Goal: Task Accomplishment & Management: Complete application form

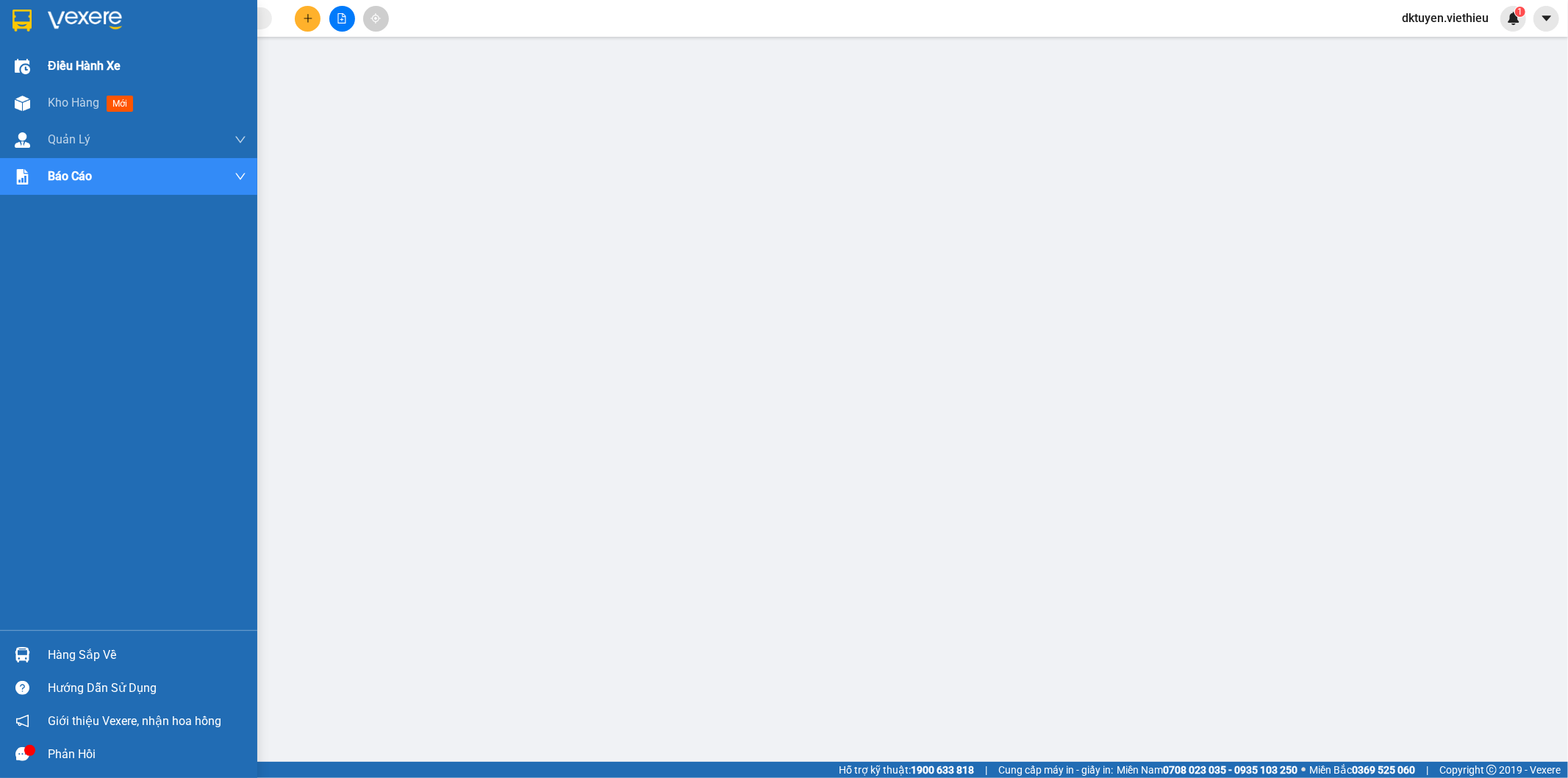
click at [103, 68] on span "Điều hành xe" at bounding box center [84, 65] width 73 height 18
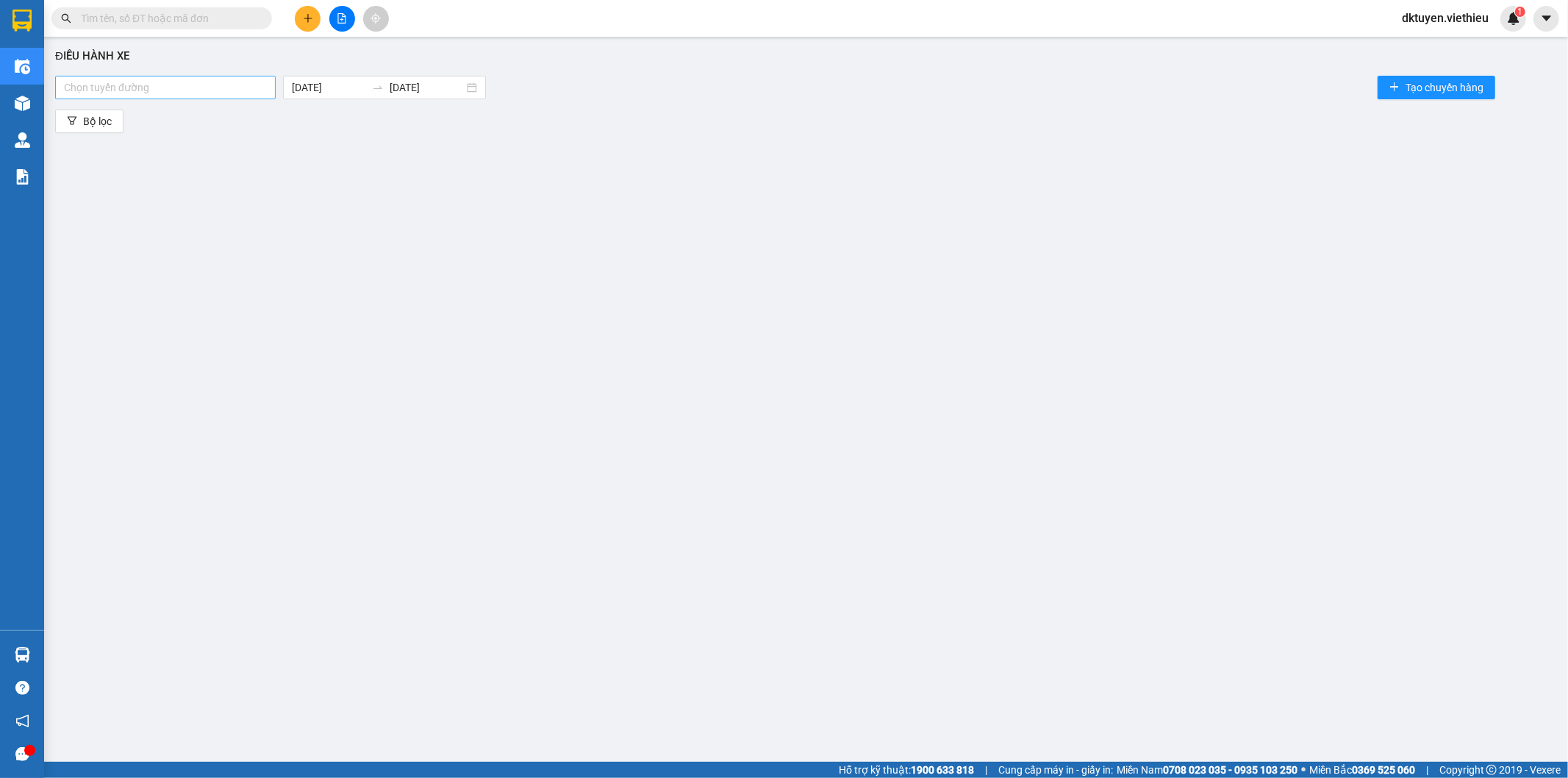
click at [192, 84] on div at bounding box center [165, 87] width 213 height 17
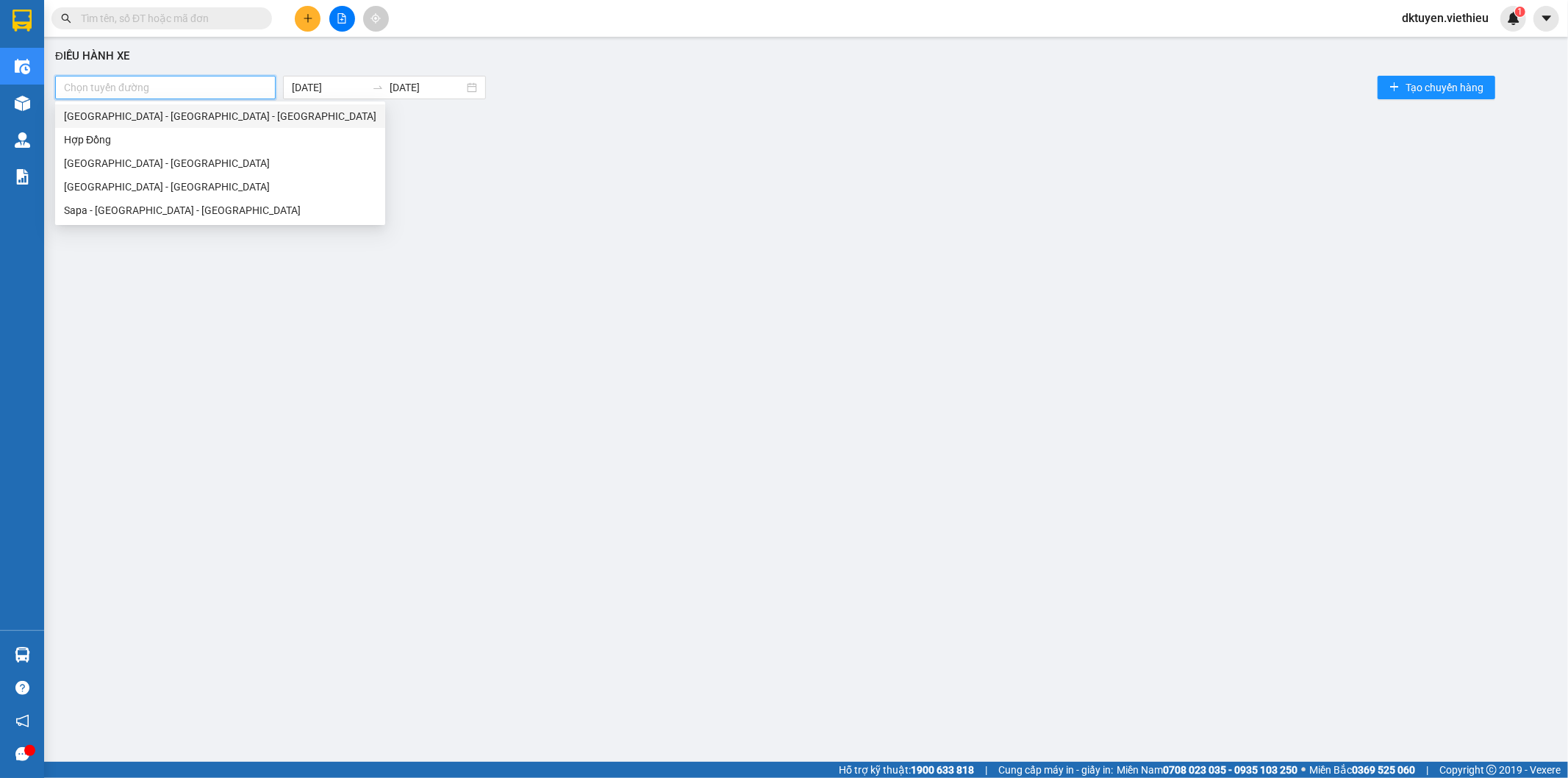
click at [157, 118] on div "[GEOGRAPHIC_DATA] - [GEOGRAPHIC_DATA] - [GEOGRAPHIC_DATA]" at bounding box center [220, 116] width 312 height 16
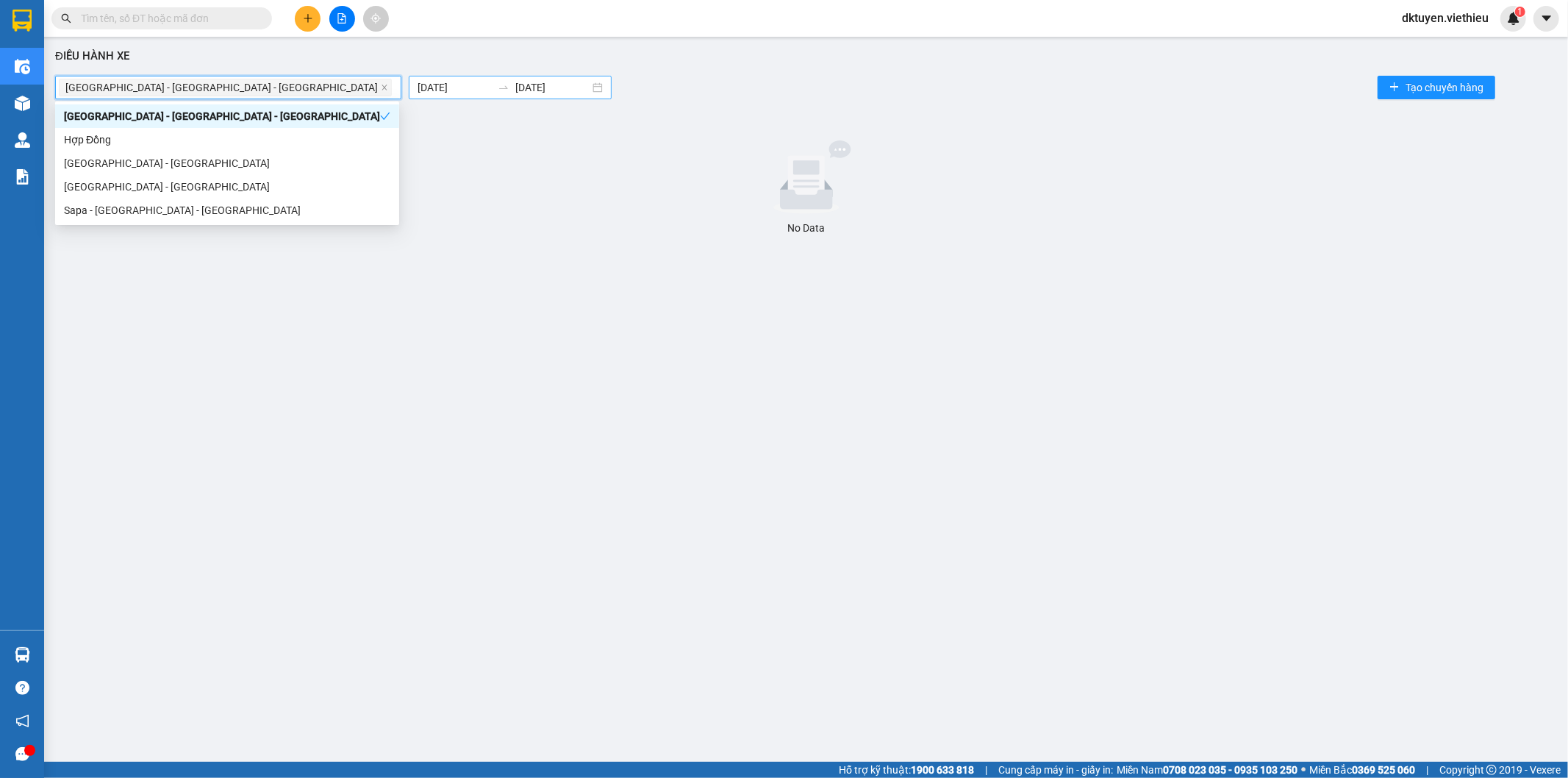
click at [417, 89] on input "[DATE]" at bounding box center [455, 87] width 75 height 16
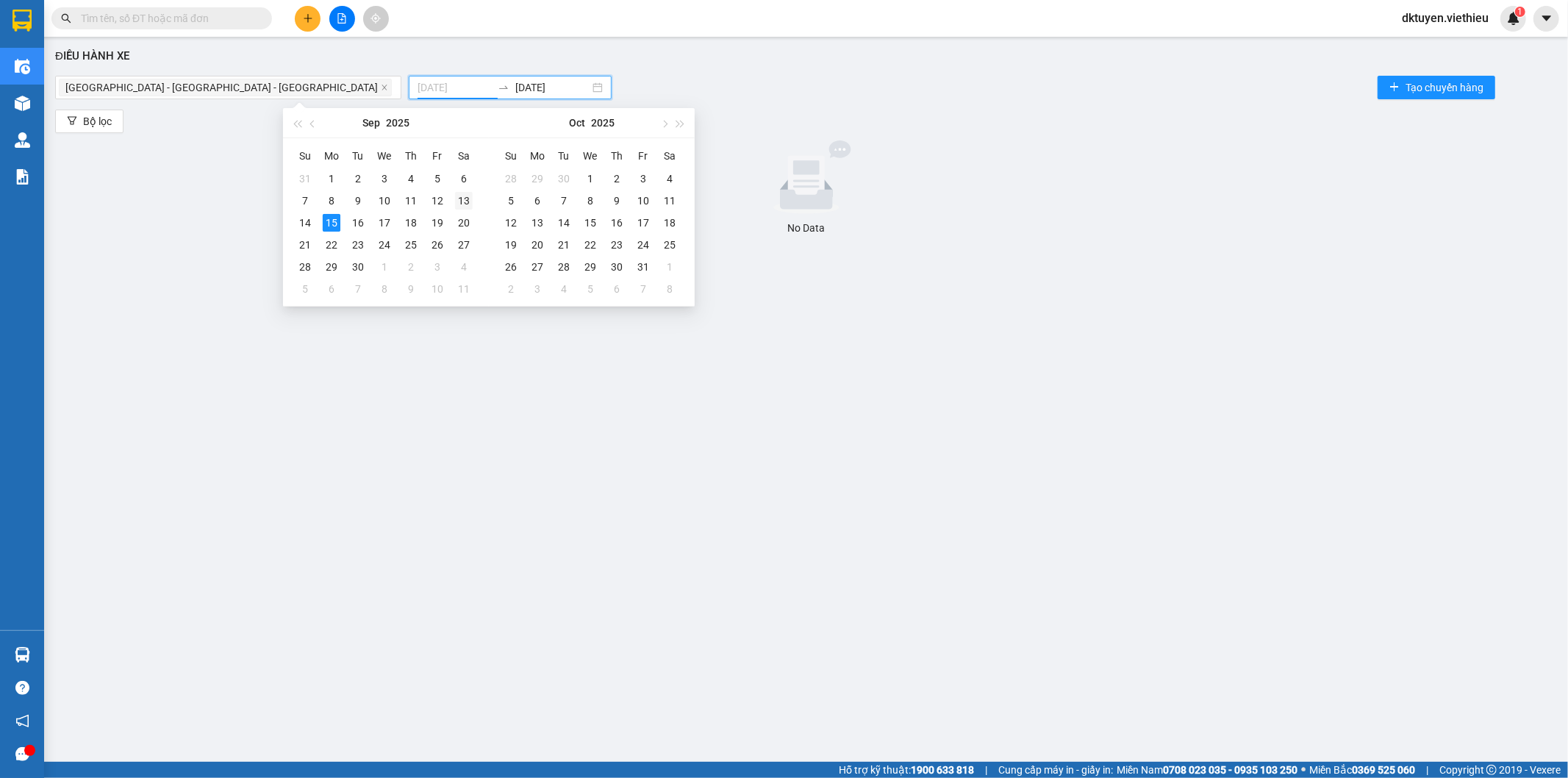
type input "[DATE]"
click at [467, 201] on div "13" at bounding box center [463, 200] width 17 height 17
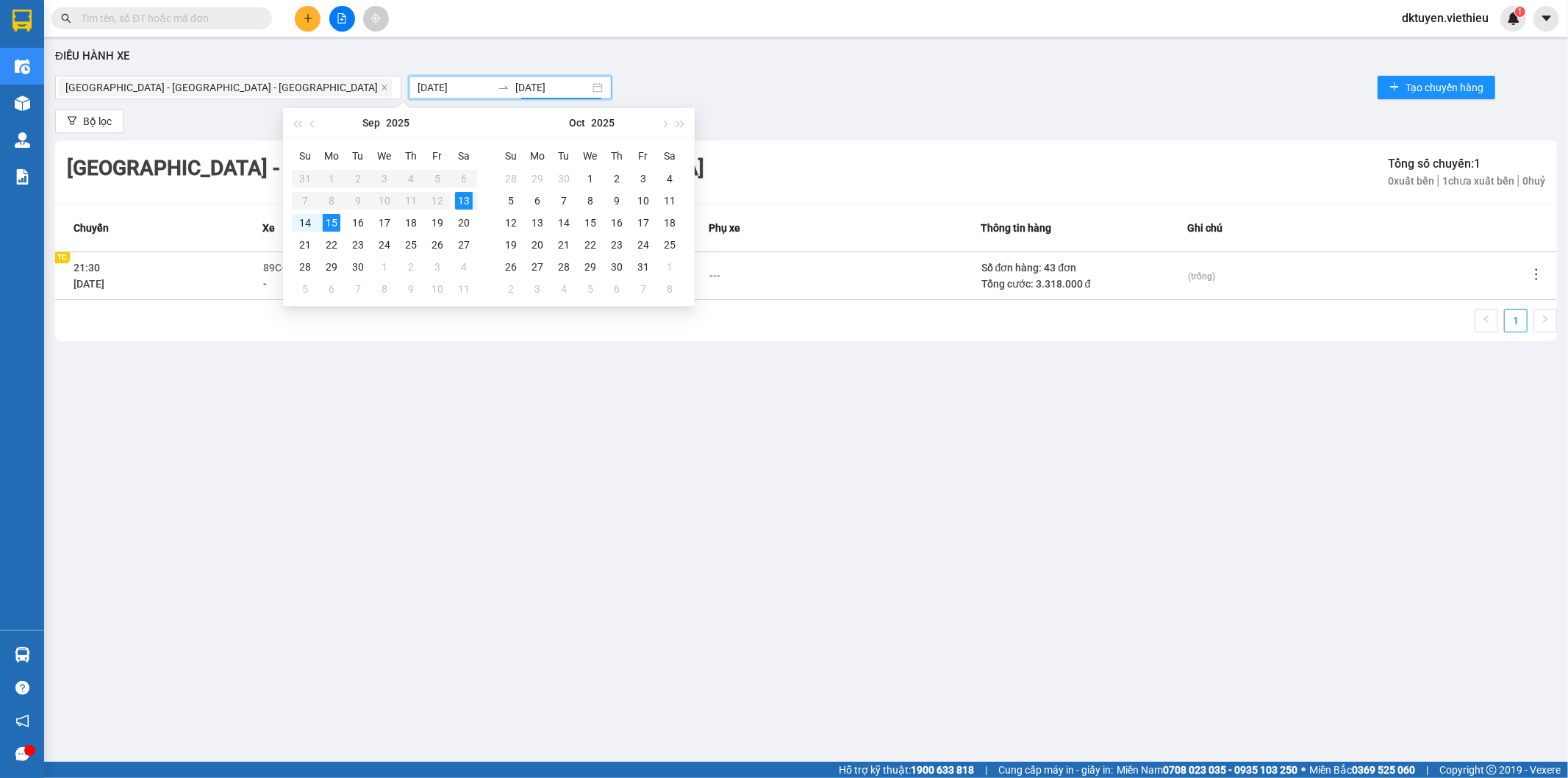
type input "[DATE]"
click at [1536, 274] on icon "more" at bounding box center [1536, 274] width 2 height 11
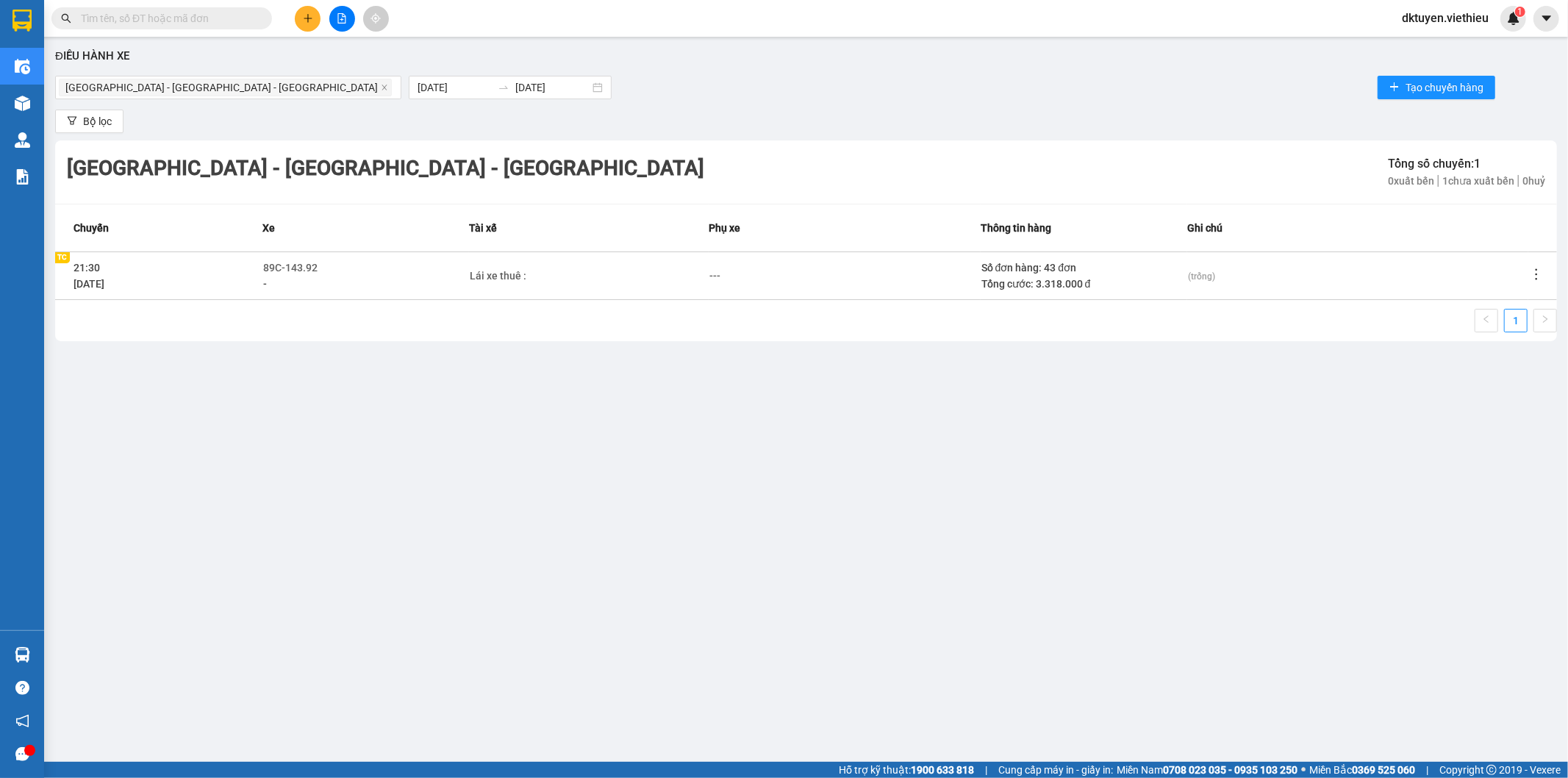
click at [1541, 268] on icon "more" at bounding box center [1535, 274] width 14 height 14
click at [1515, 327] on li "Xem phơi" at bounding box center [1496, 337] width 95 height 30
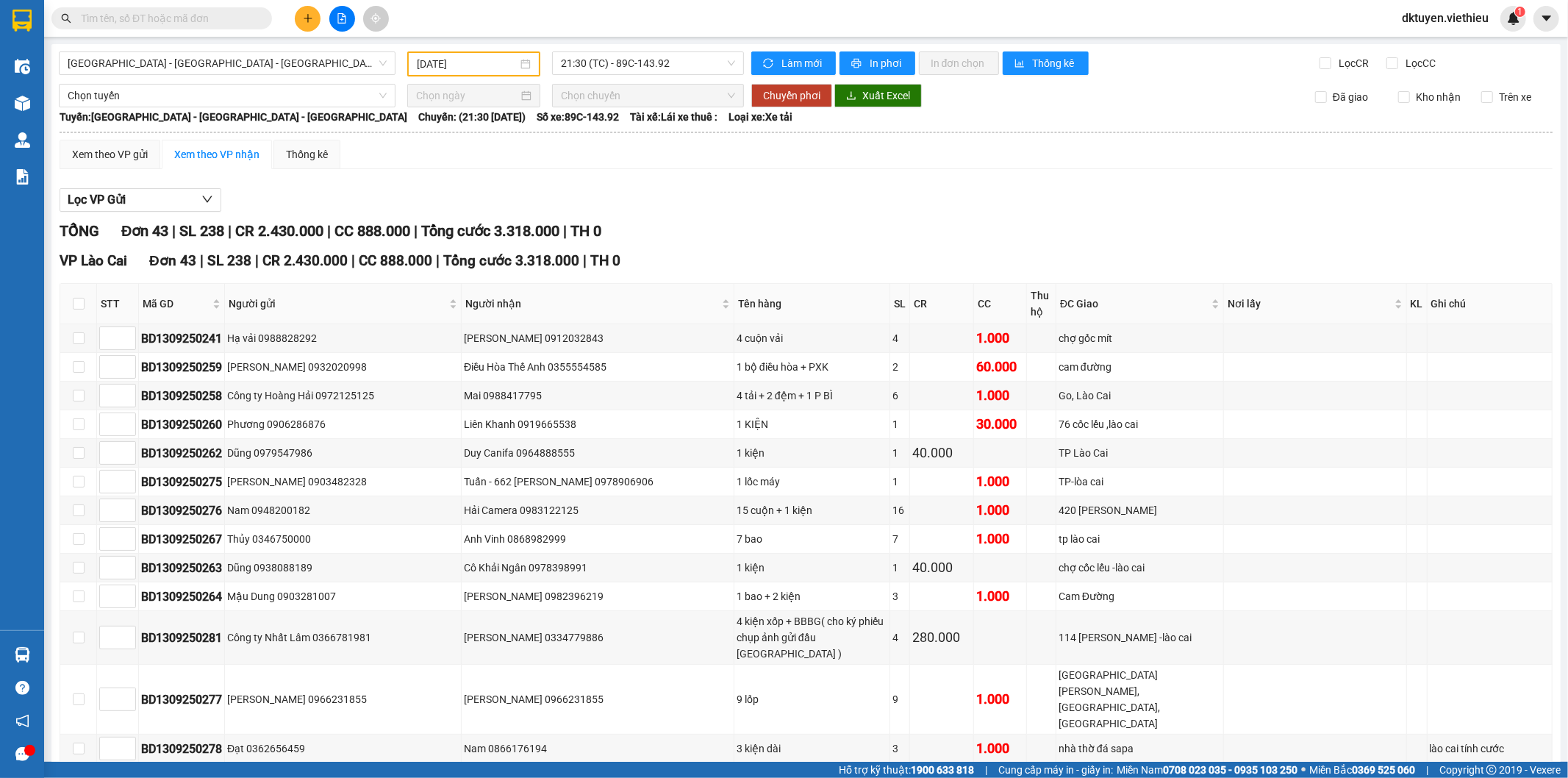
type input "[DATE]"
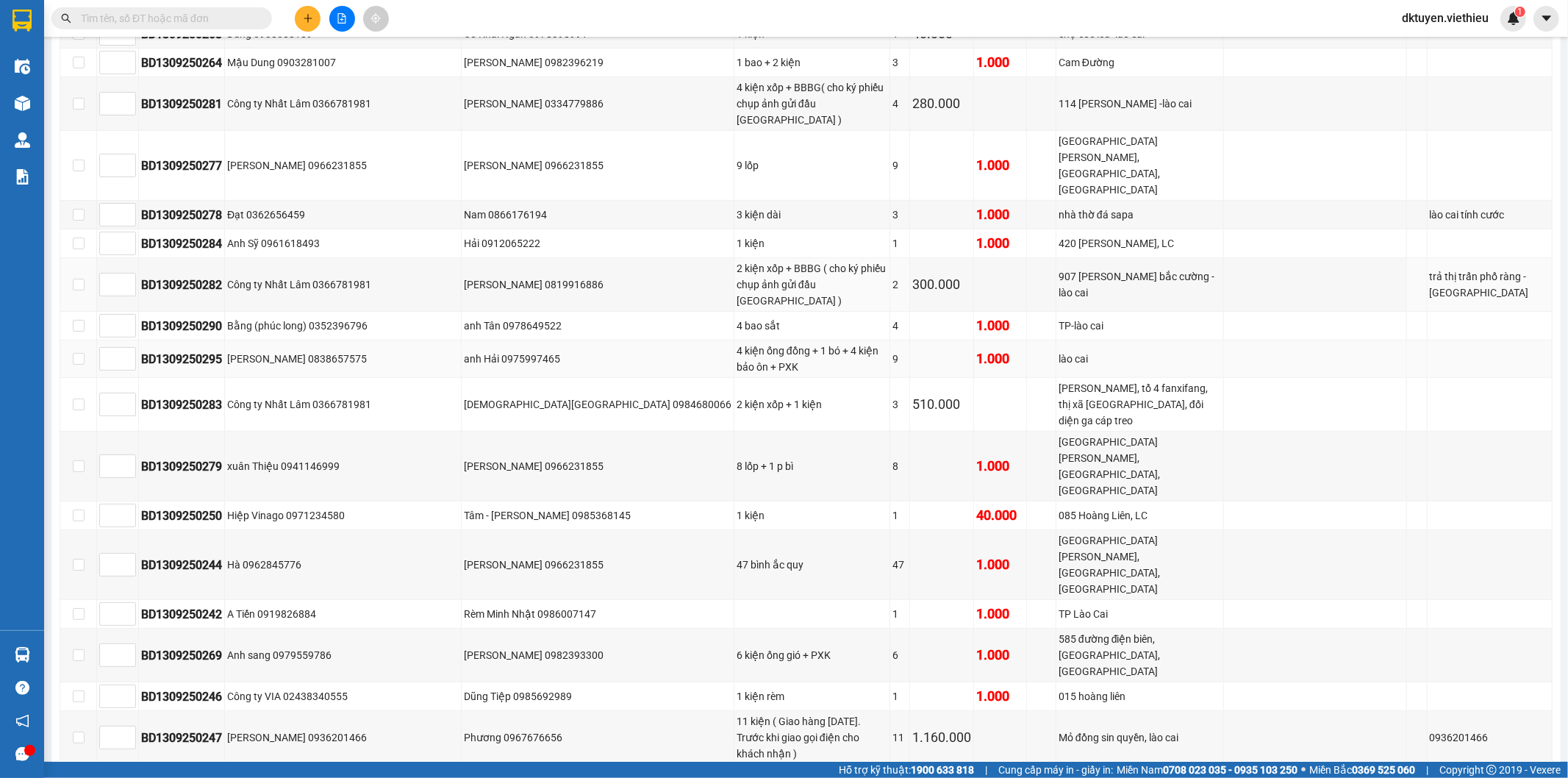
scroll to position [571, 0]
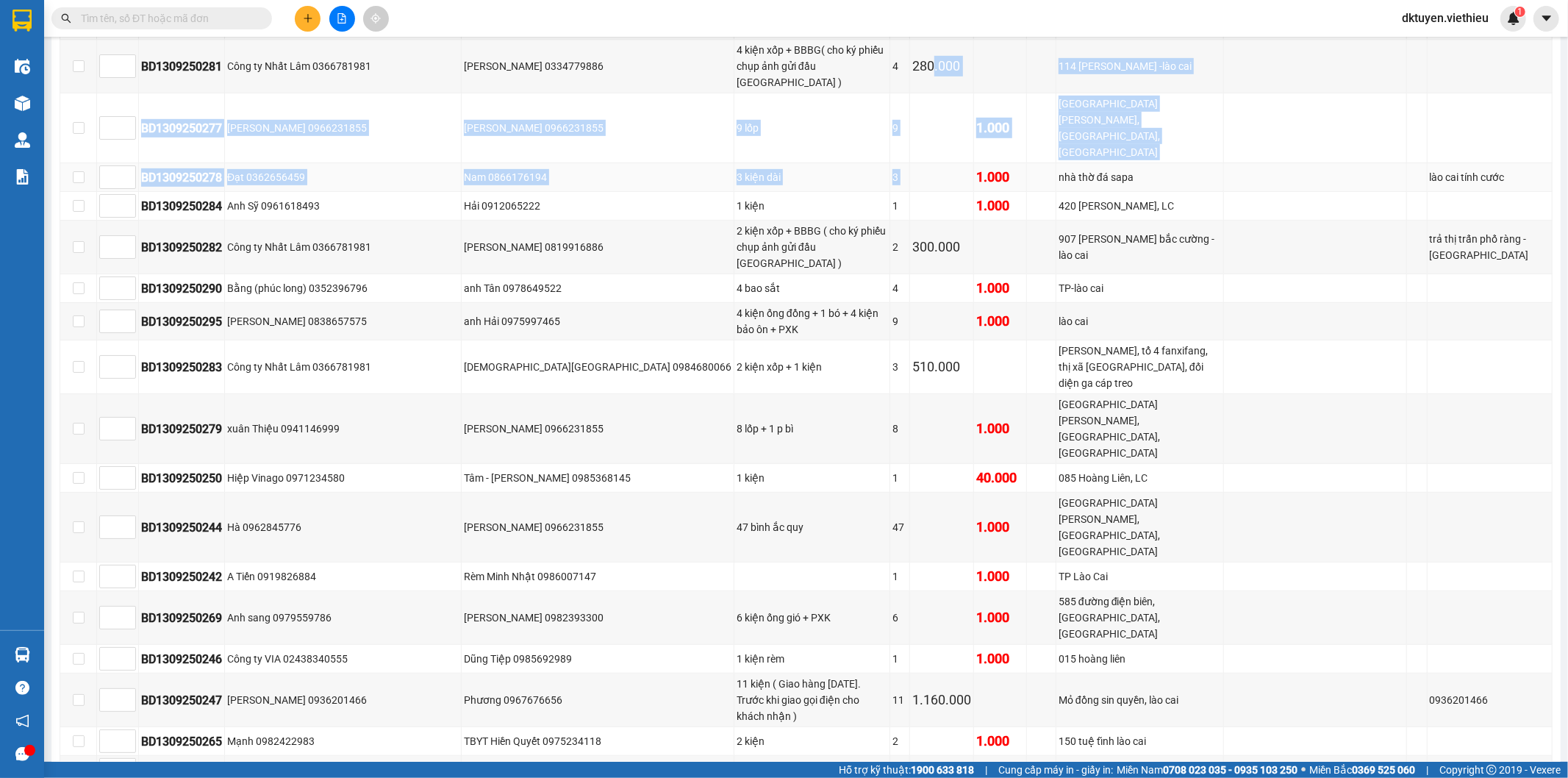
drag, startPoint x: 899, startPoint y: 52, endPoint x: 899, endPoint y: 119, distance: 67.0
click at [899, 119] on tbody "BD1309250241 Hạ vải 0988828292 [PERSON_NAME] 0912032843 4 cuộn vải 4 1.000 ch…" at bounding box center [806, 593] width 1492 height 1680
click at [910, 163] on td at bounding box center [942, 177] width 64 height 29
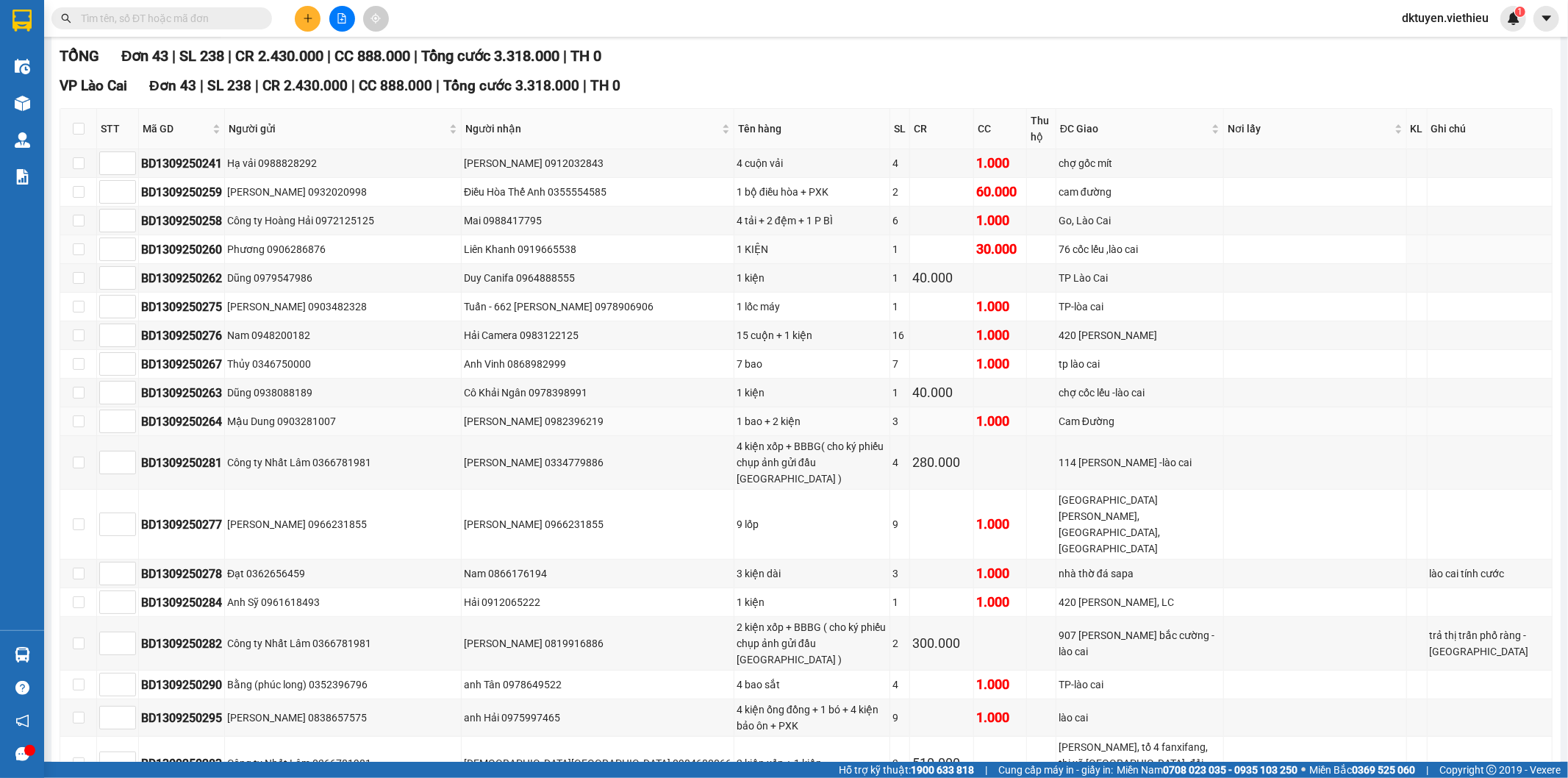
scroll to position [163, 0]
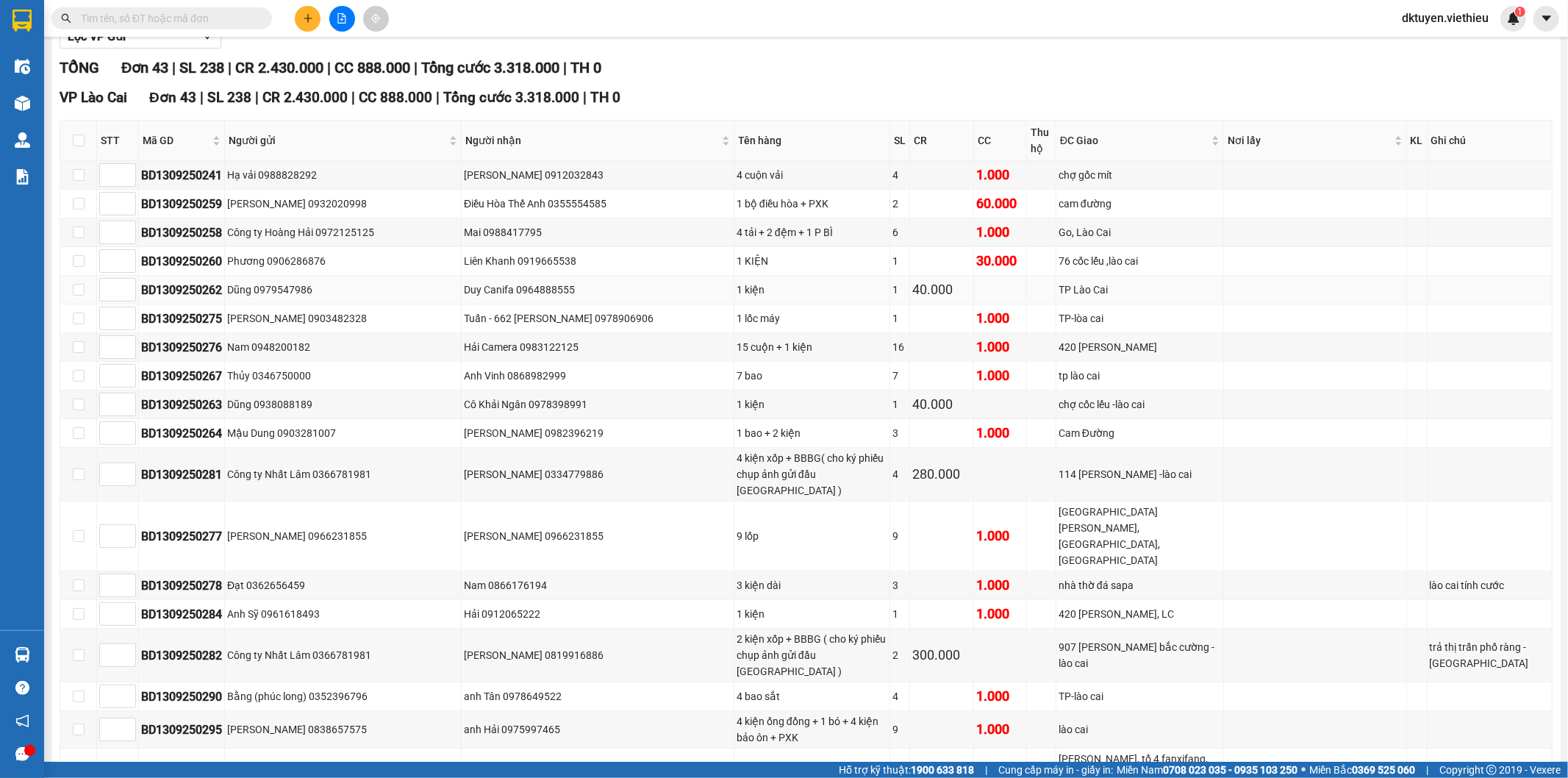
click at [230, 278] on td "Dũng 0979547986" at bounding box center [343, 290] width 236 height 29
click at [246, 414] on td "Dũng 0938088189" at bounding box center [343, 405] width 236 height 29
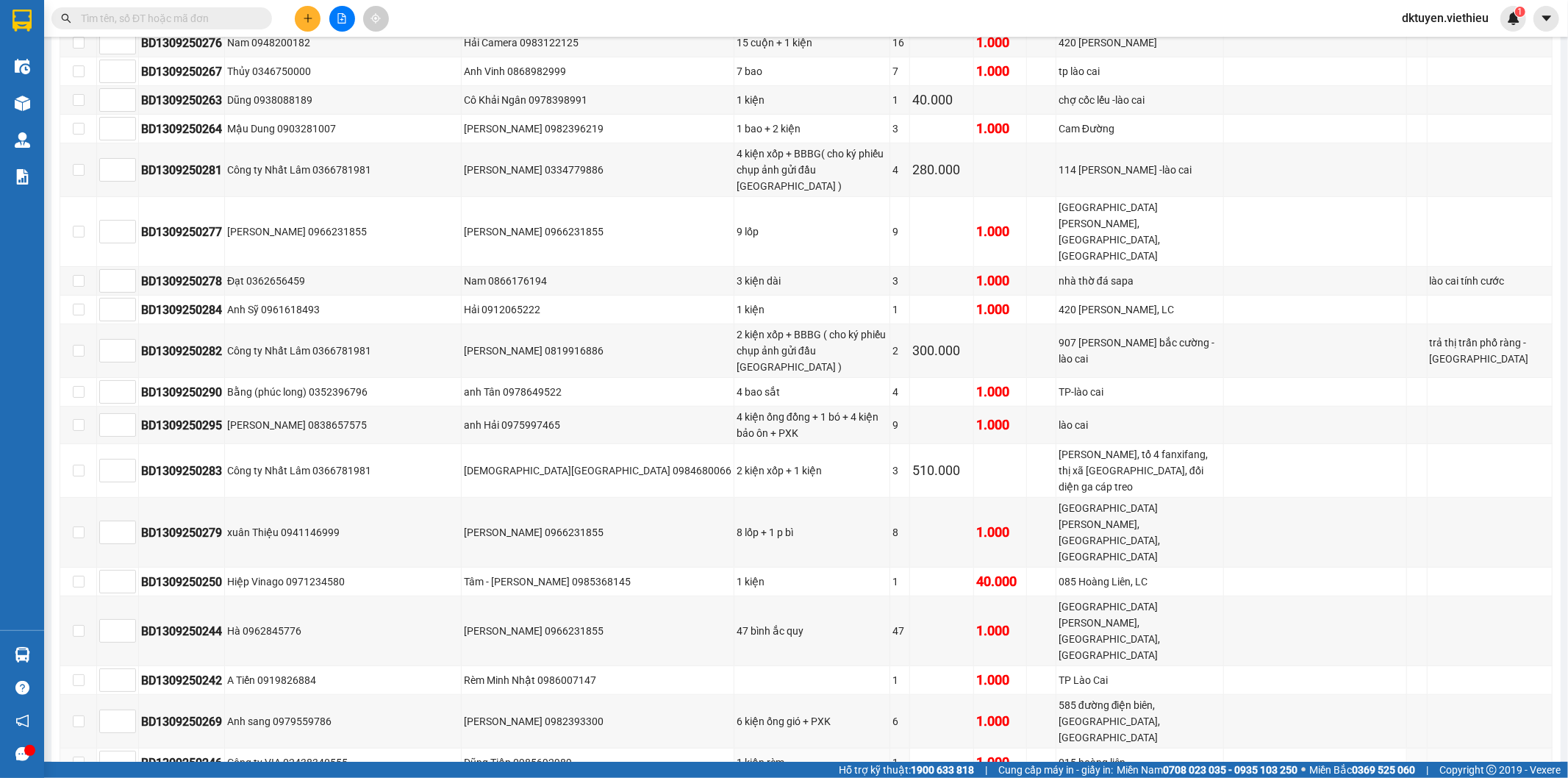
scroll to position [415, 0]
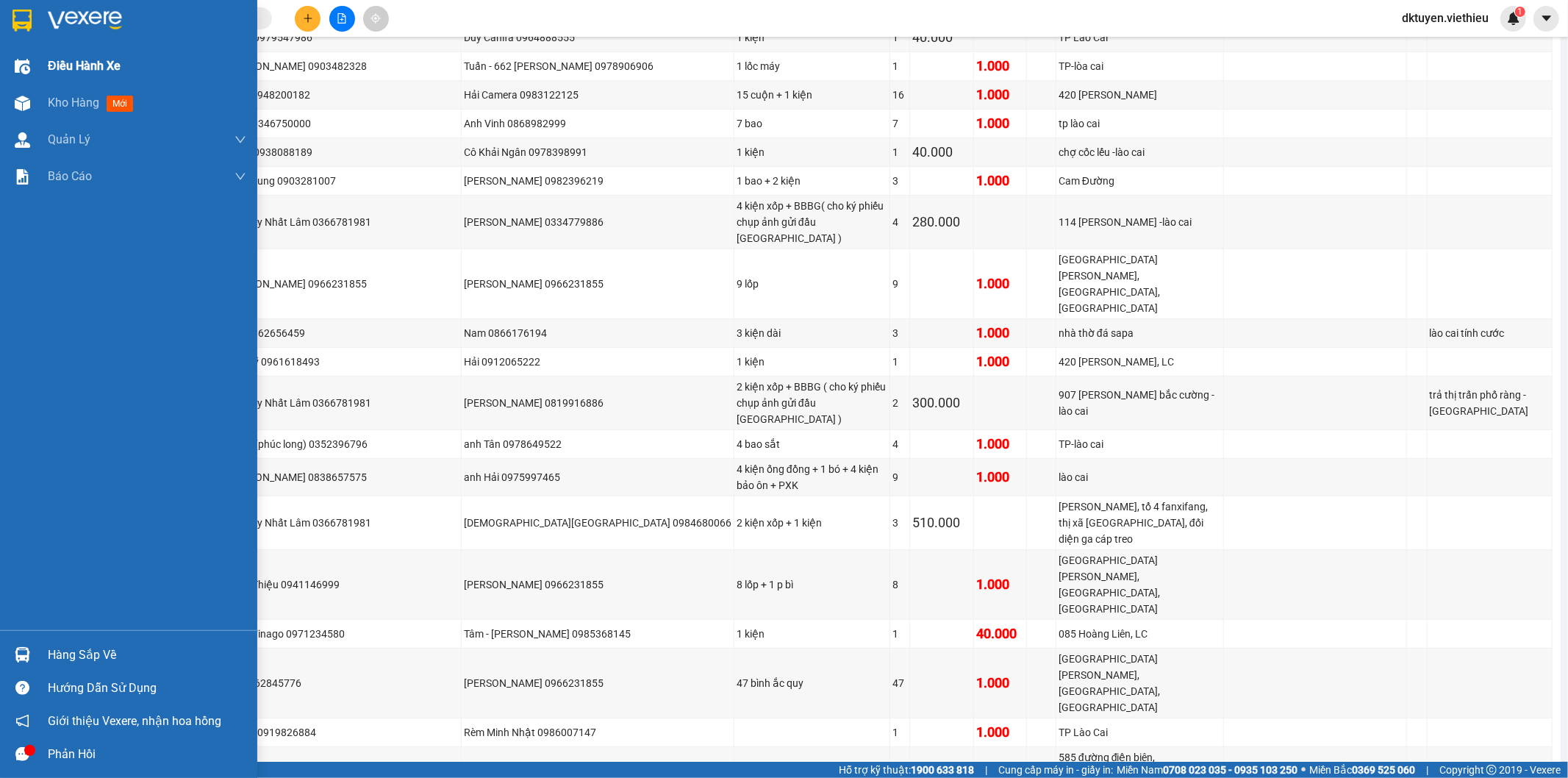
click at [86, 75] on span "Điều hành xe" at bounding box center [84, 65] width 73 height 18
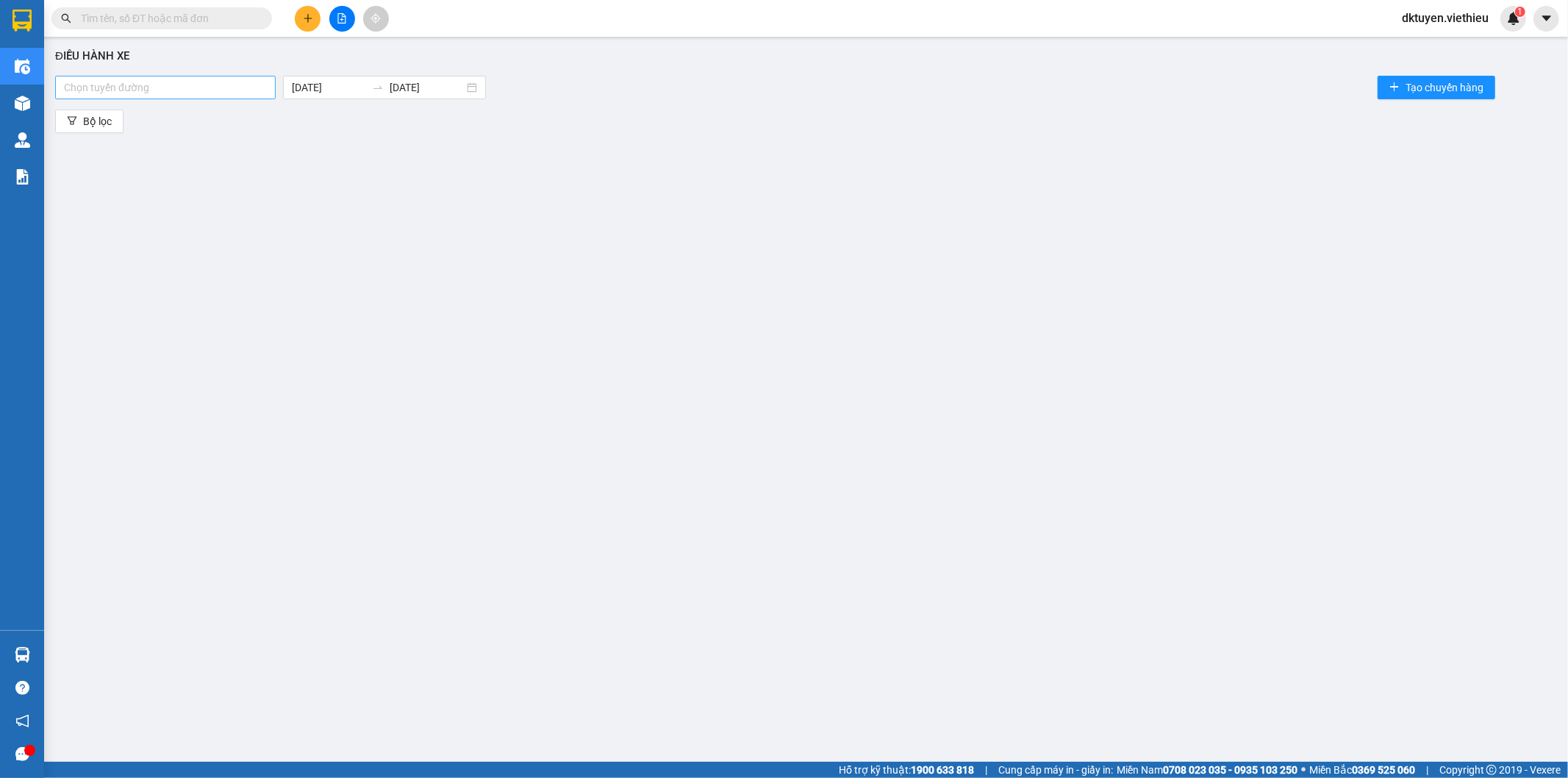
click at [210, 85] on div at bounding box center [165, 87] width 213 height 17
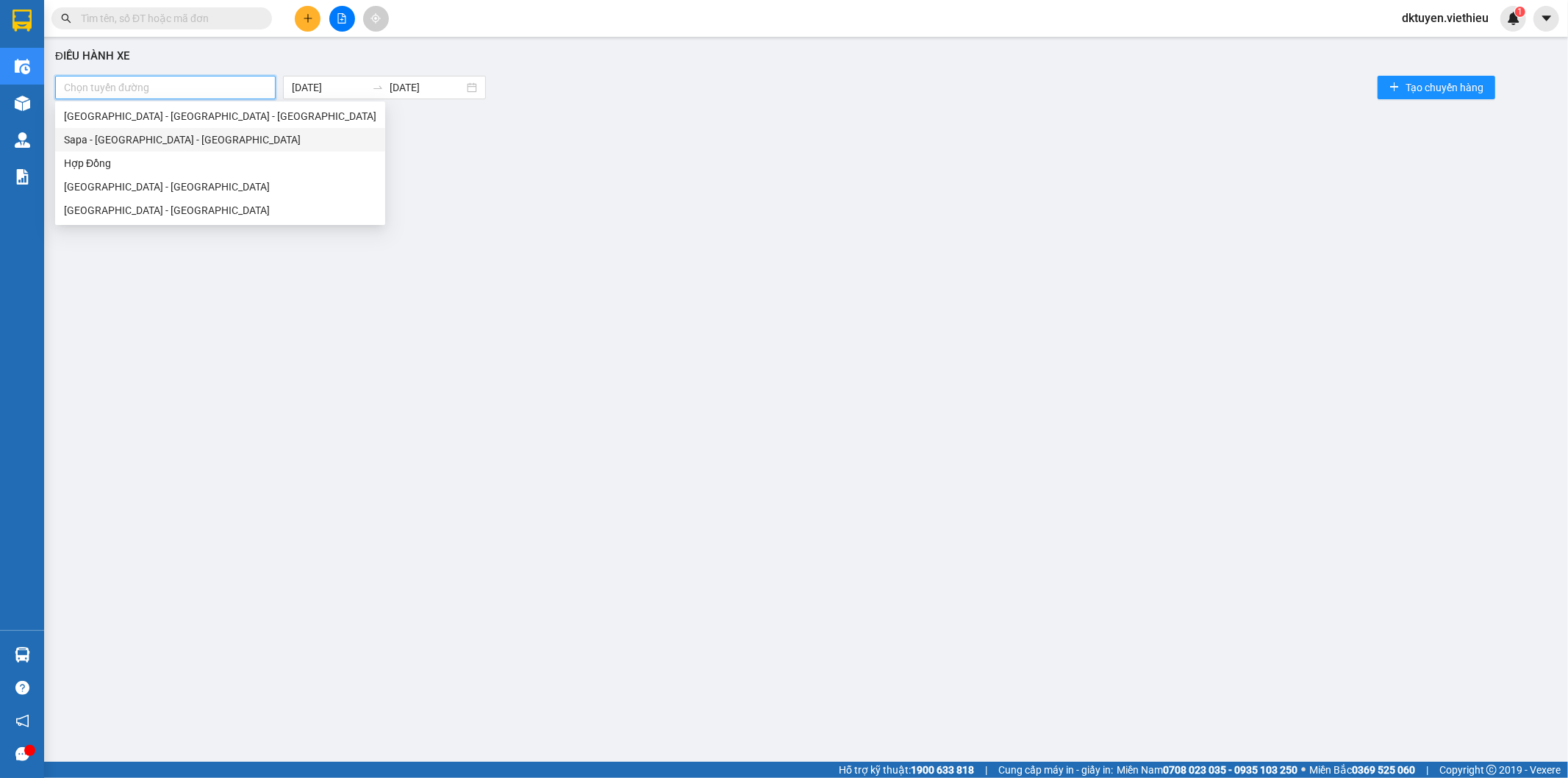
click at [122, 141] on div "Sapa - [GEOGRAPHIC_DATA] - [GEOGRAPHIC_DATA]" at bounding box center [220, 139] width 312 height 16
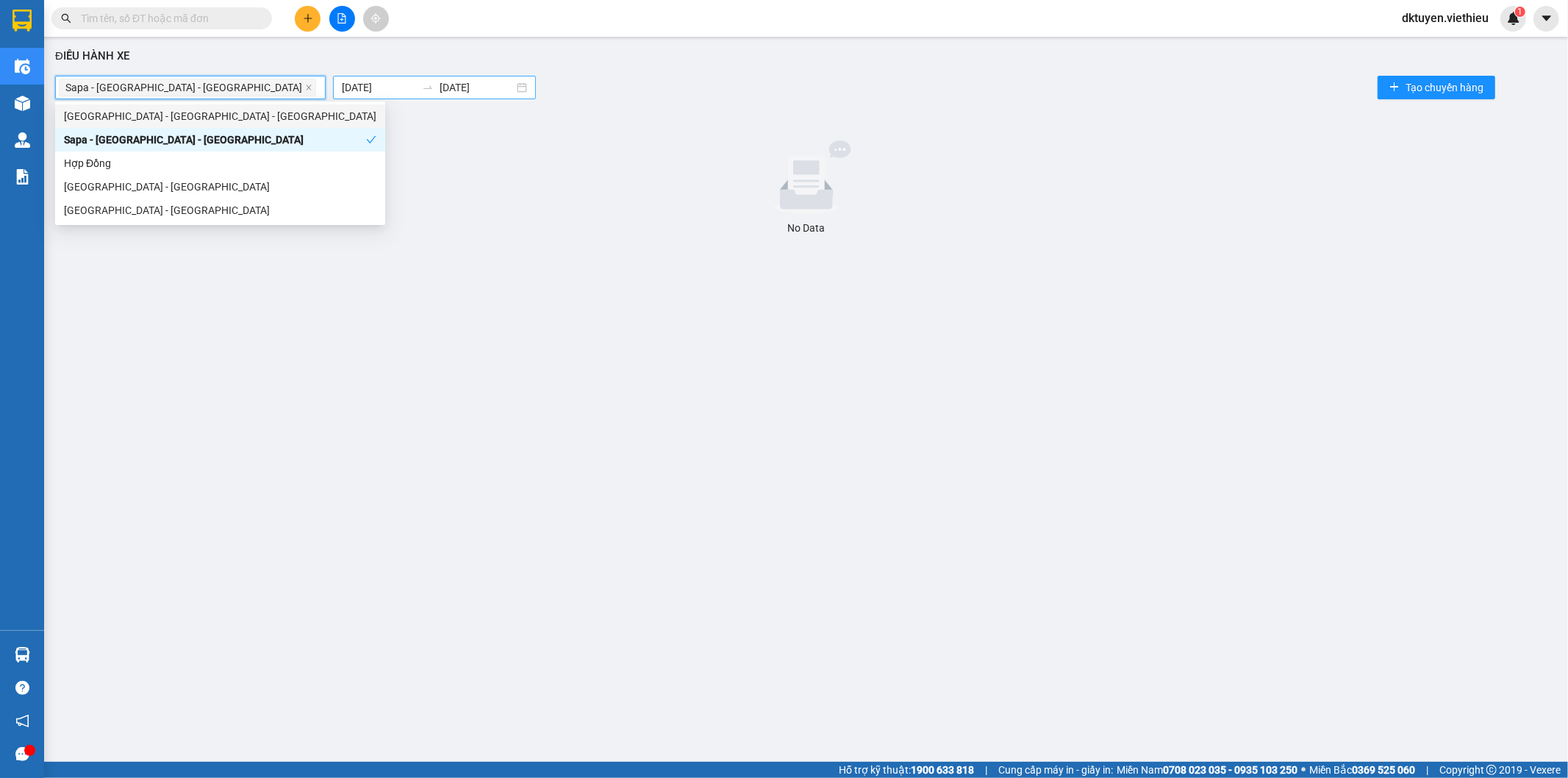
click at [299, 91] on body "Kết quả tìm kiếm ( 0 ) Bộ lọc No Data dktuyen.viethieu 1 Điều hành xe Kho hàng …" at bounding box center [784, 389] width 1568 height 778
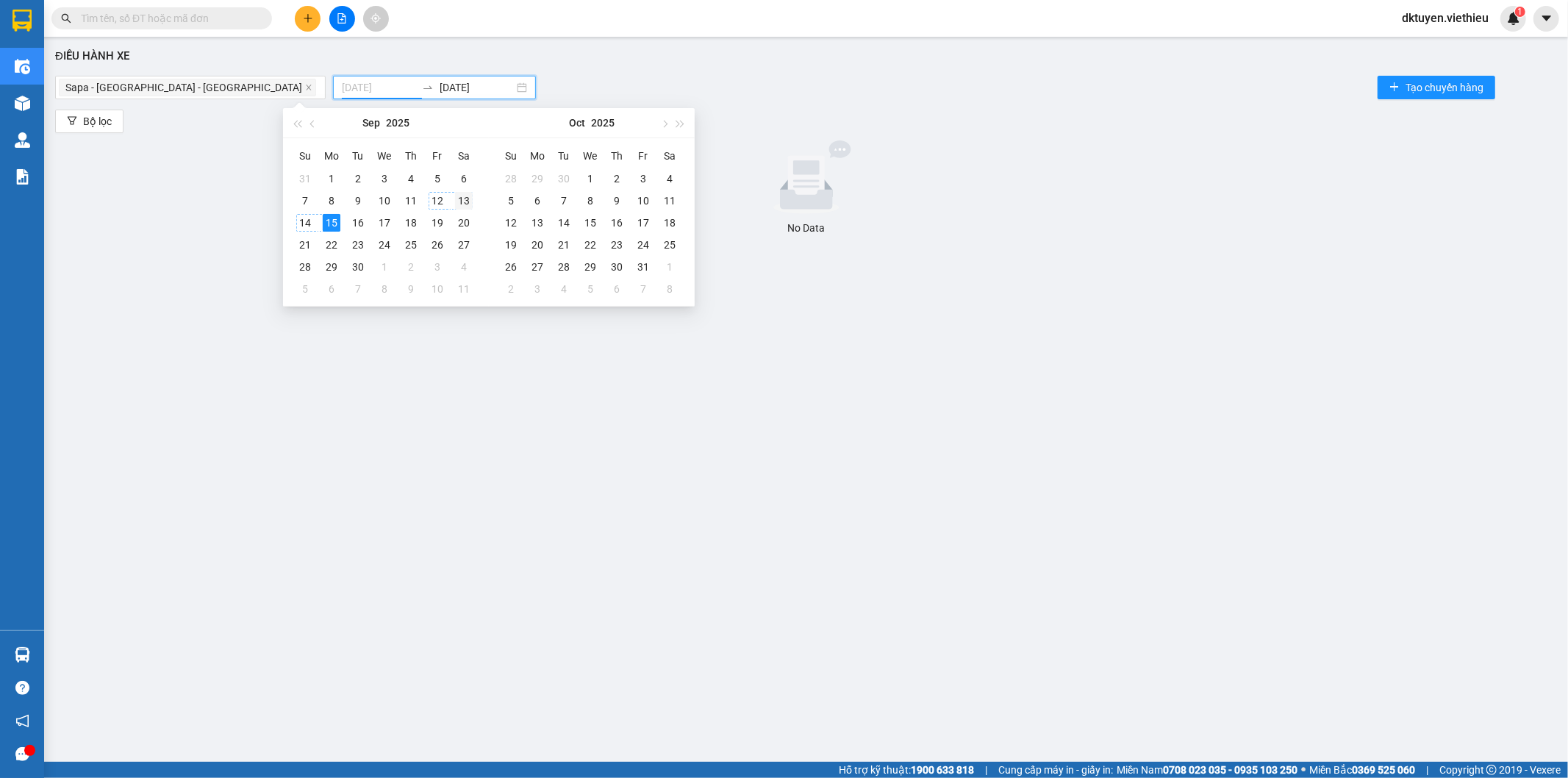
type input "[DATE]"
click at [461, 204] on div "13" at bounding box center [463, 200] width 17 height 17
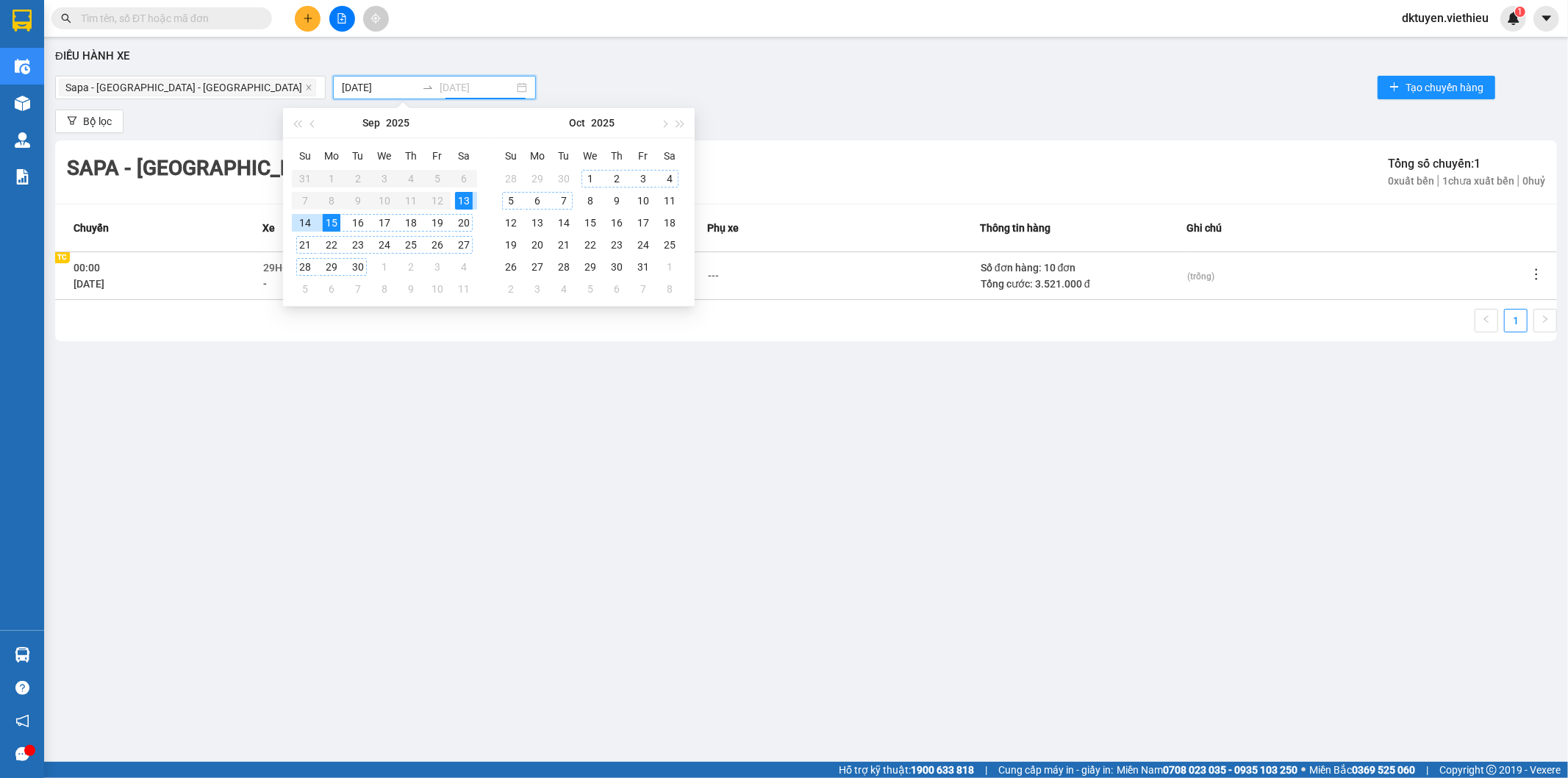
type input "[DATE]"
click at [1537, 272] on icon "more" at bounding box center [1535, 274] width 14 height 14
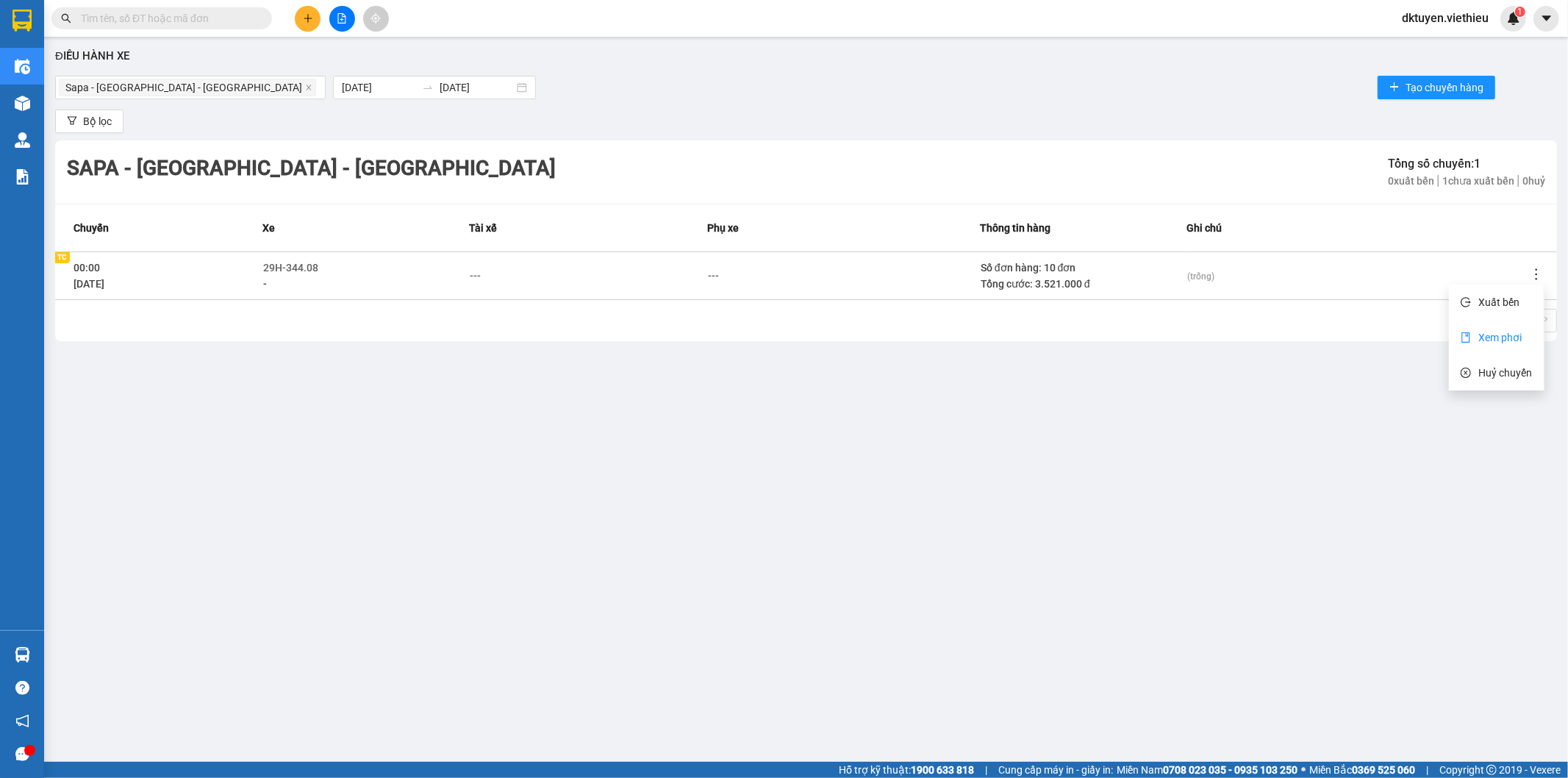
click at [1511, 332] on span "Xem phơi" at bounding box center [1499, 337] width 43 height 11
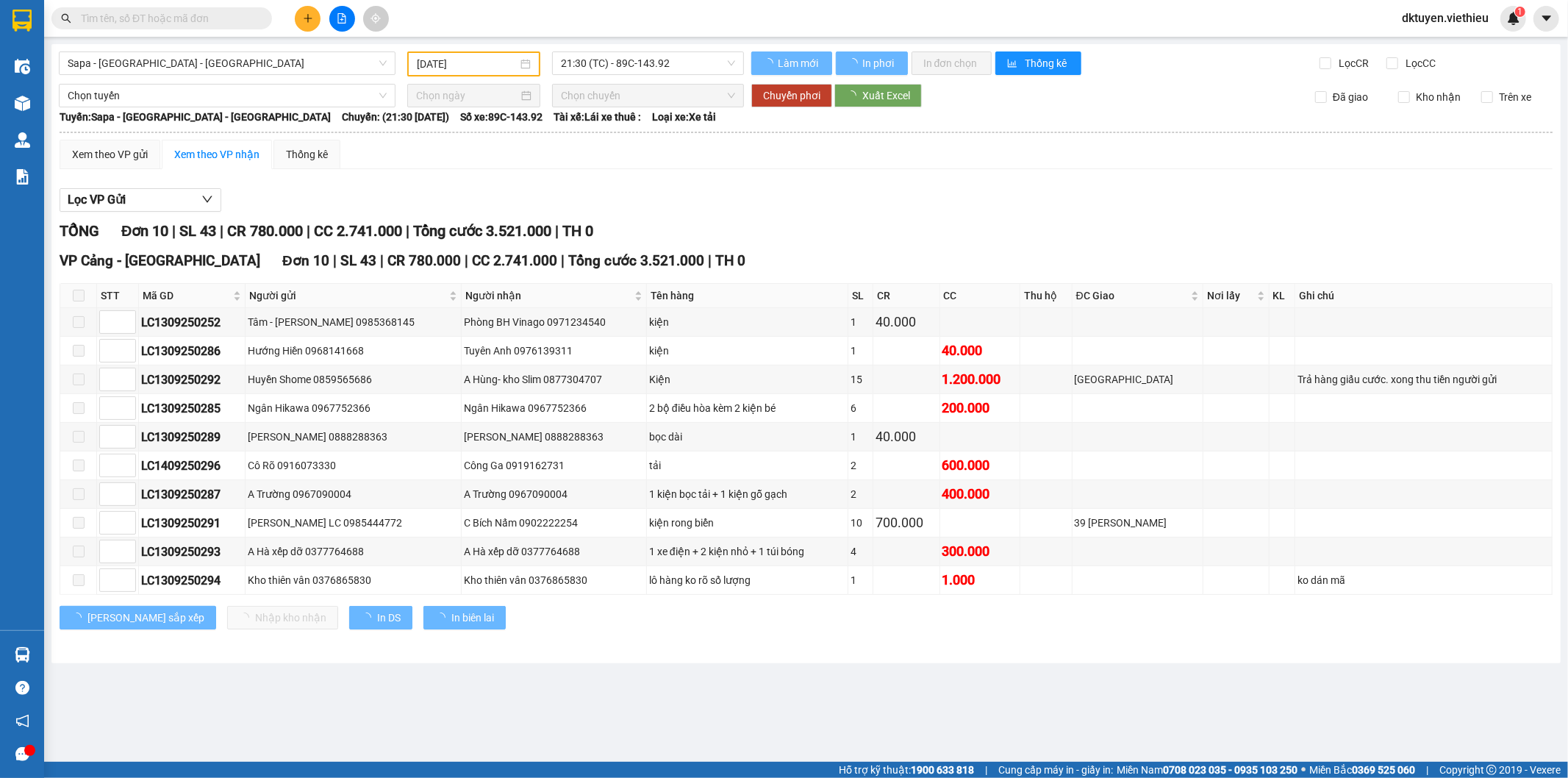
type input "[DATE]"
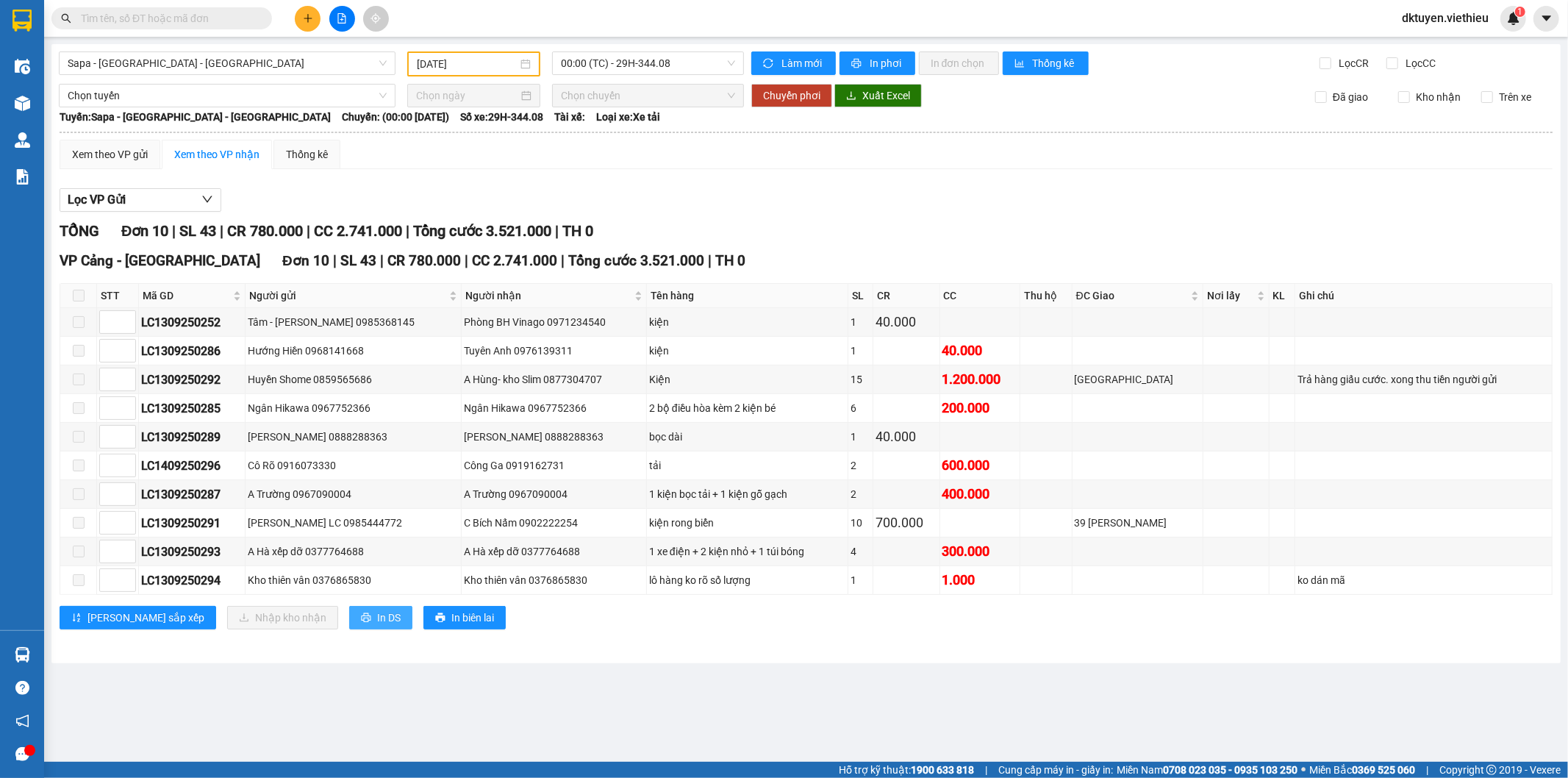
click at [377, 611] on span "In DS" at bounding box center [389, 617] width 24 height 16
click at [186, 17] on input "text" at bounding box center [167, 18] width 173 height 16
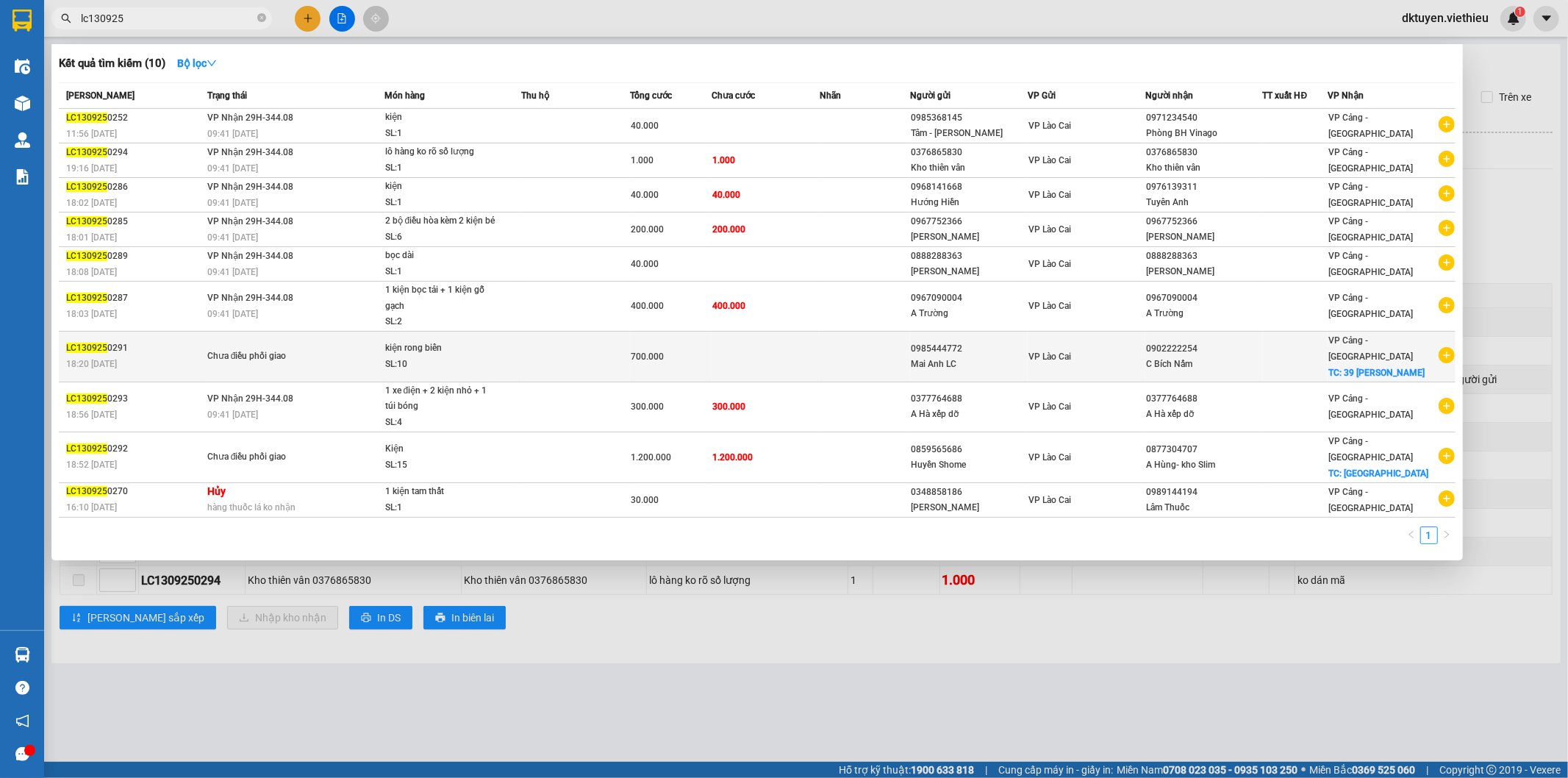
type input "lc130925"
click at [1103, 362] on div "VP Lào Cai" at bounding box center [1086, 356] width 116 height 16
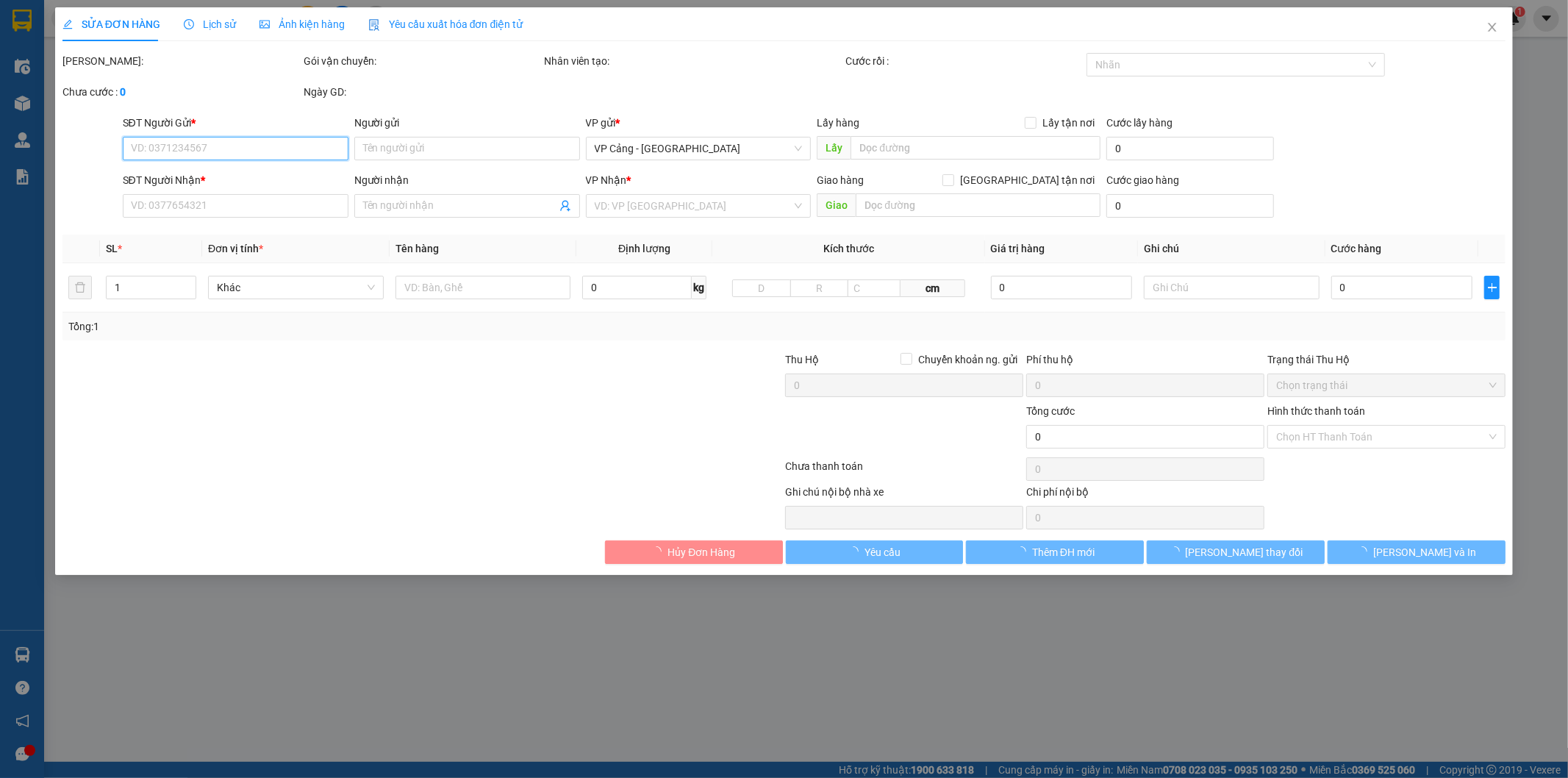
type input "0985444772"
type input "Mai Anh LC"
type input "0902222254"
type input "C Bích Nấm"
checkbox input "true"
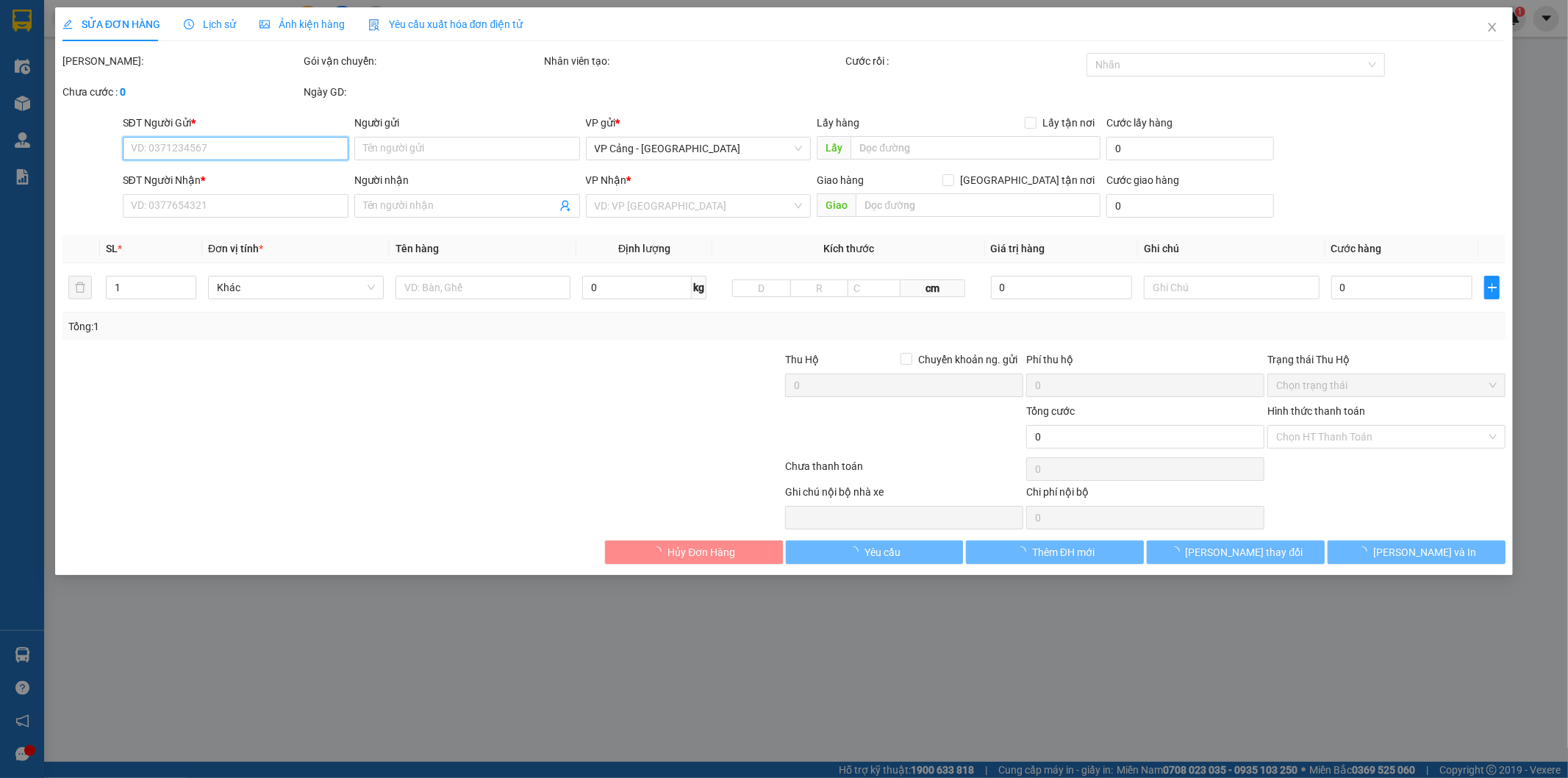
type input "39 [PERSON_NAME]"
type input "700.000"
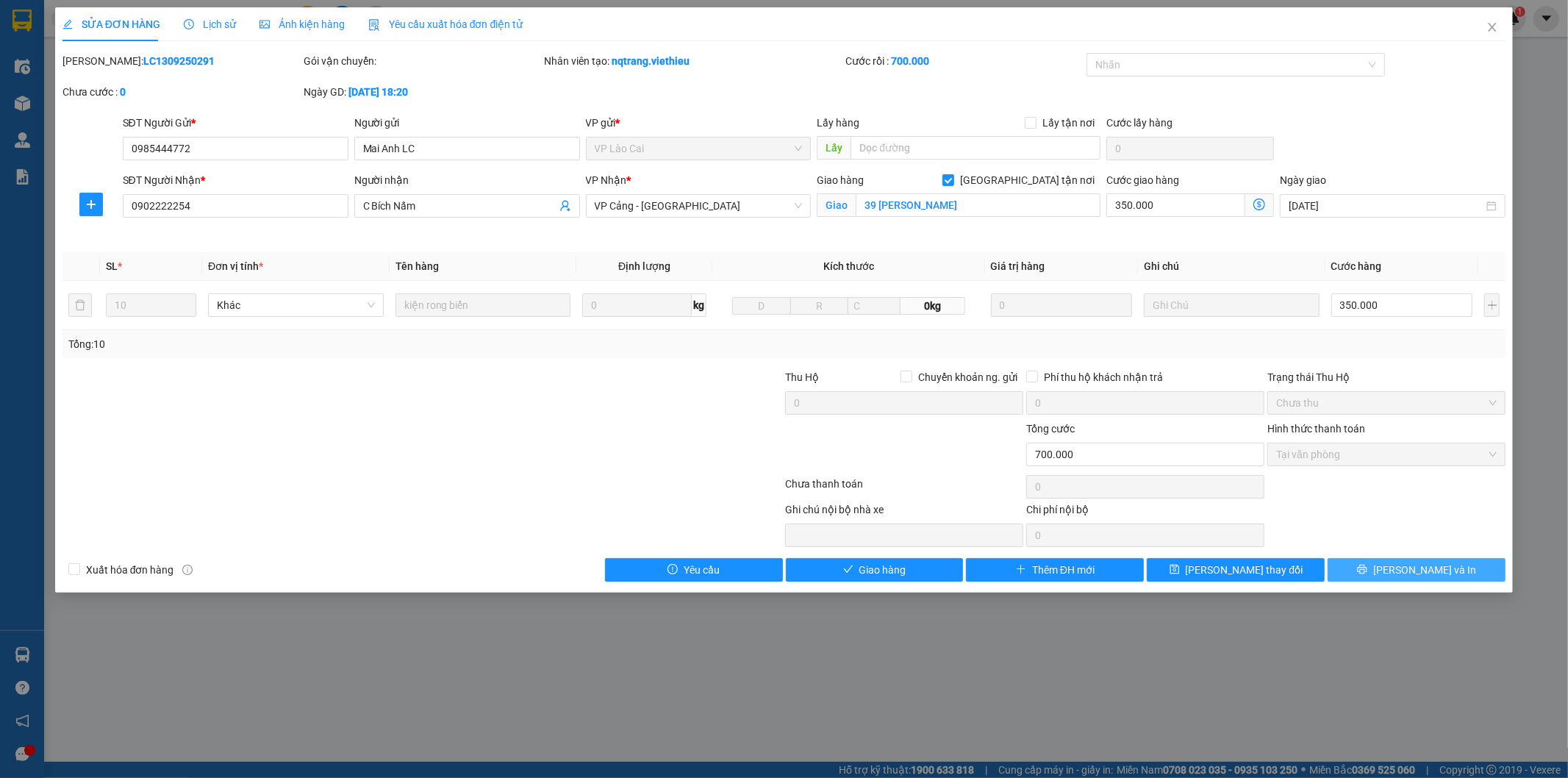
click at [1362, 567] on button "[PERSON_NAME] và In" at bounding box center [1417, 569] width 178 height 24
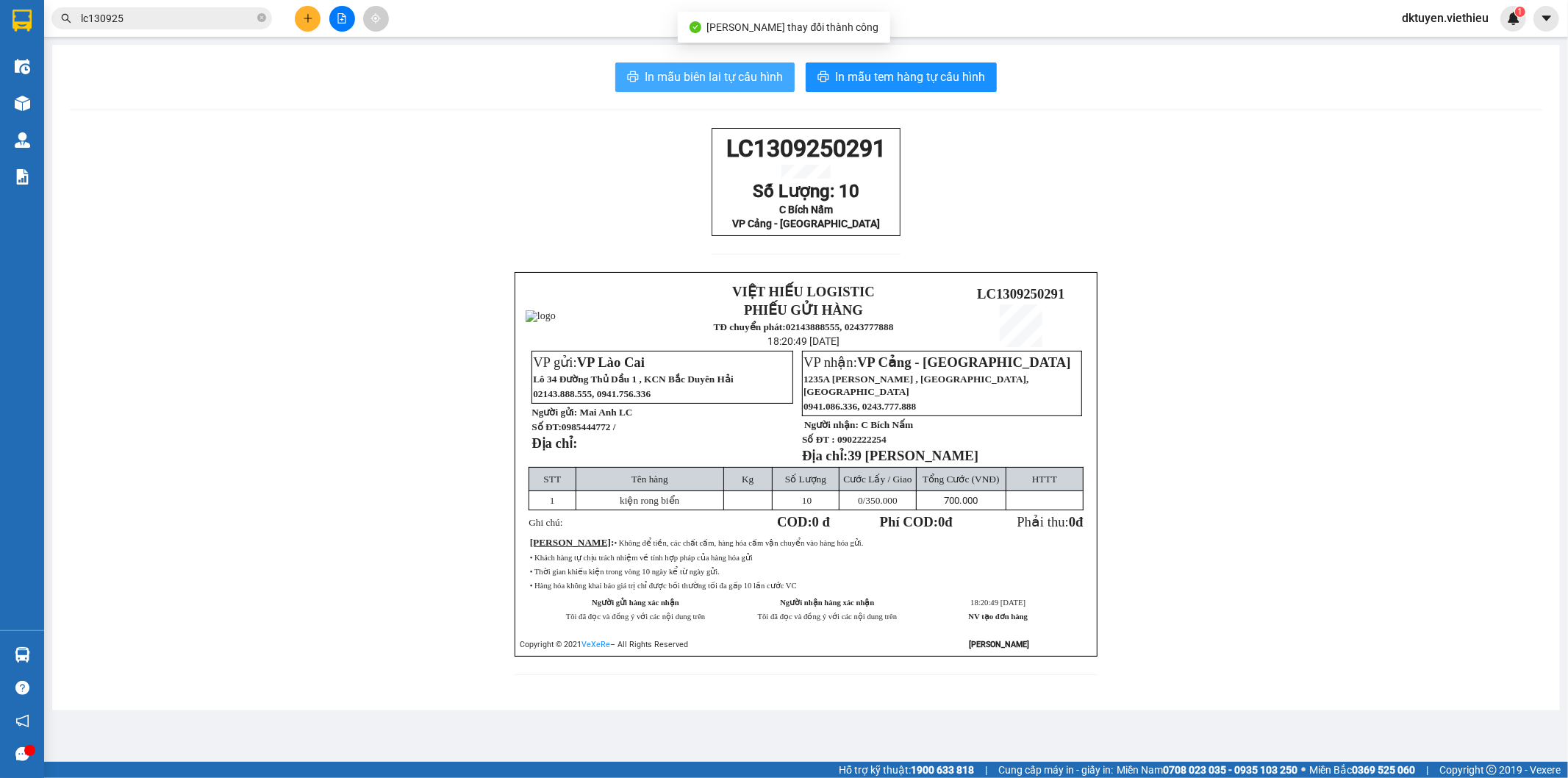
click at [746, 75] on span "In mẫu biên lai tự cấu hình" at bounding box center [714, 77] width 138 height 18
click at [1282, 316] on div "LC1309250291 Số Lượng: 10 C Bích Nấm VP Cảng - [GEOGRAPHIC_DATA] VIỆT HIẾU LOGI…" at bounding box center [806, 411] width 1472 height 565
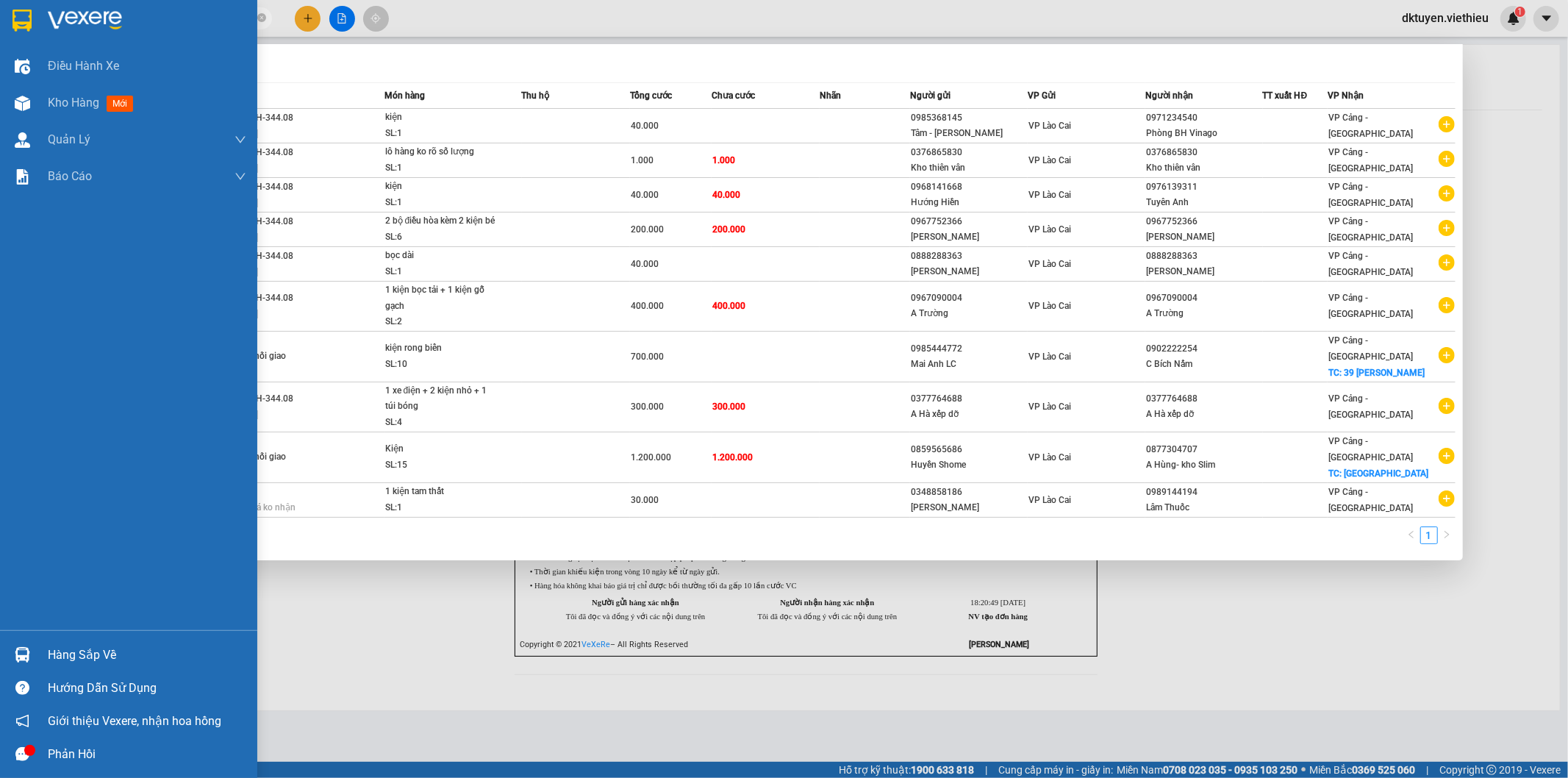
drag, startPoint x: 155, startPoint y: 11, endPoint x: 17, endPoint y: 8, distance: 138.0
click at [17, 11] on section "Kết quả tìm kiếm ( 10 ) Bộ lọc Mã ĐH Trạng thái Món hàng Thu hộ Tổng cước Chưa …" at bounding box center [784, 389] width 1568 height 778
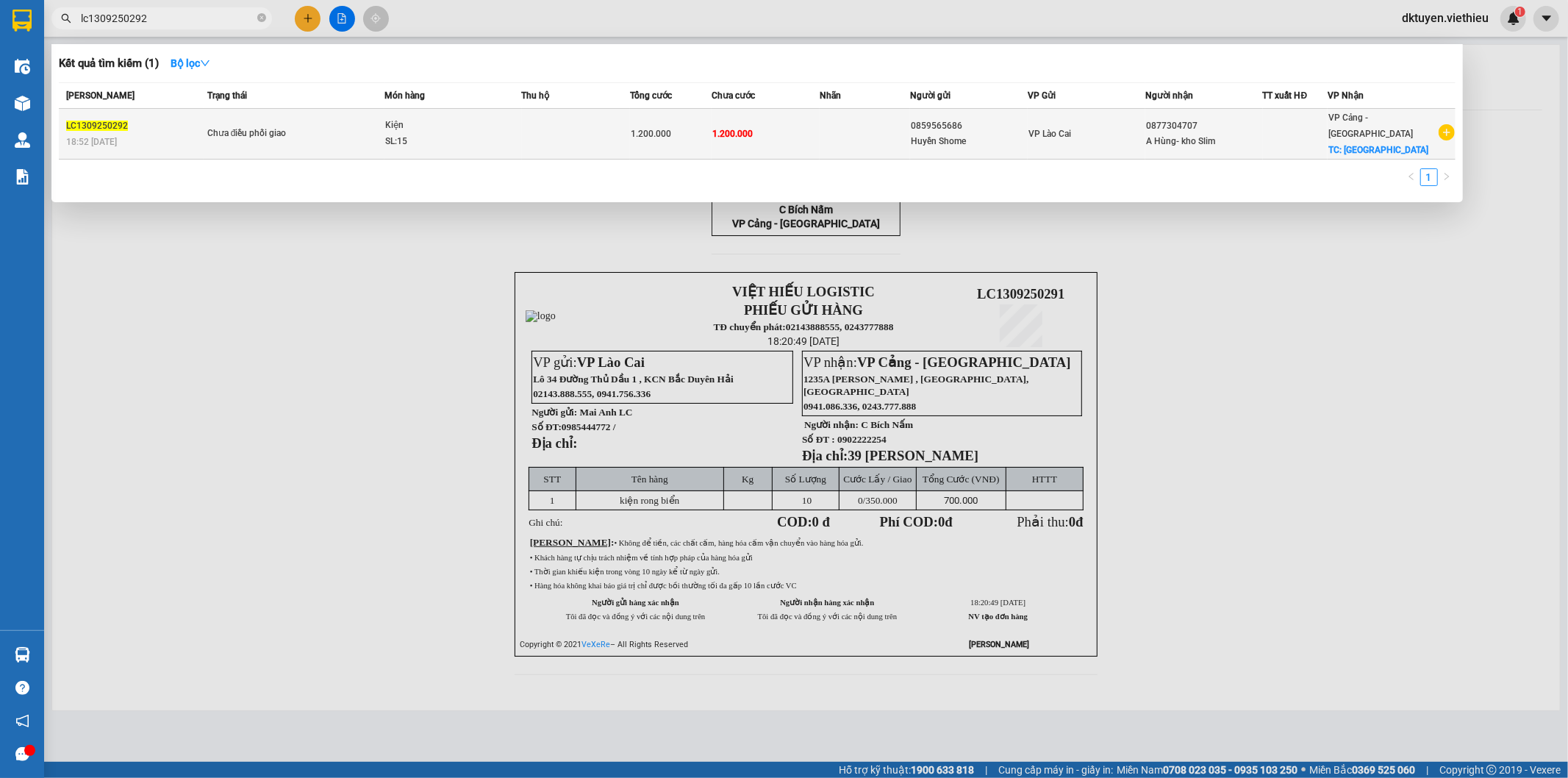
type input "lc1309250292"
click at [447, 134] on div "SL: 15" at bounding box center [439, 142] width 110 height 16
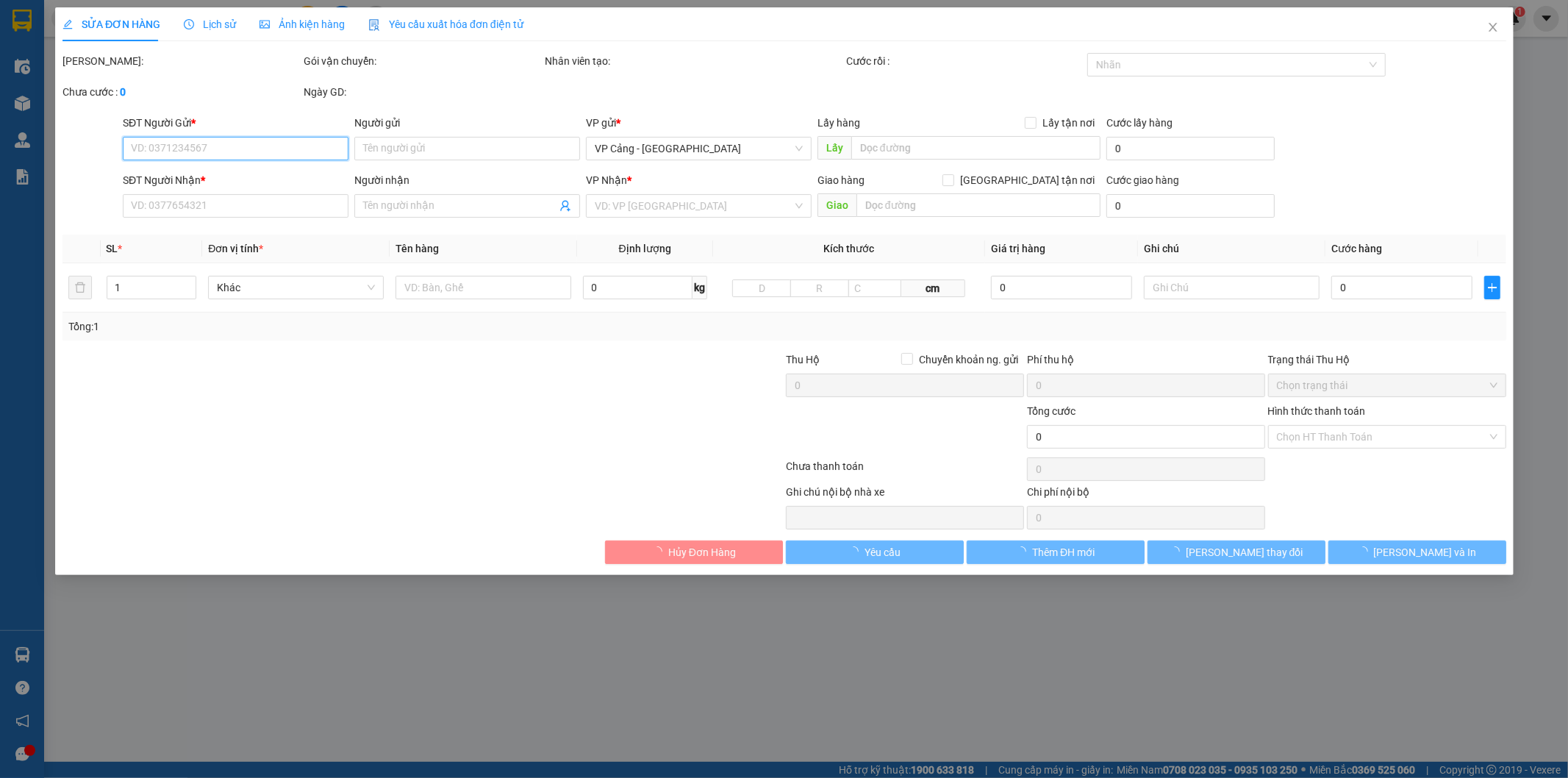
type input "0859565686"
type input "Huyền Shome"
type input "0877304707"
type input "A Hùng- kho Slim"
checkbox input "true"
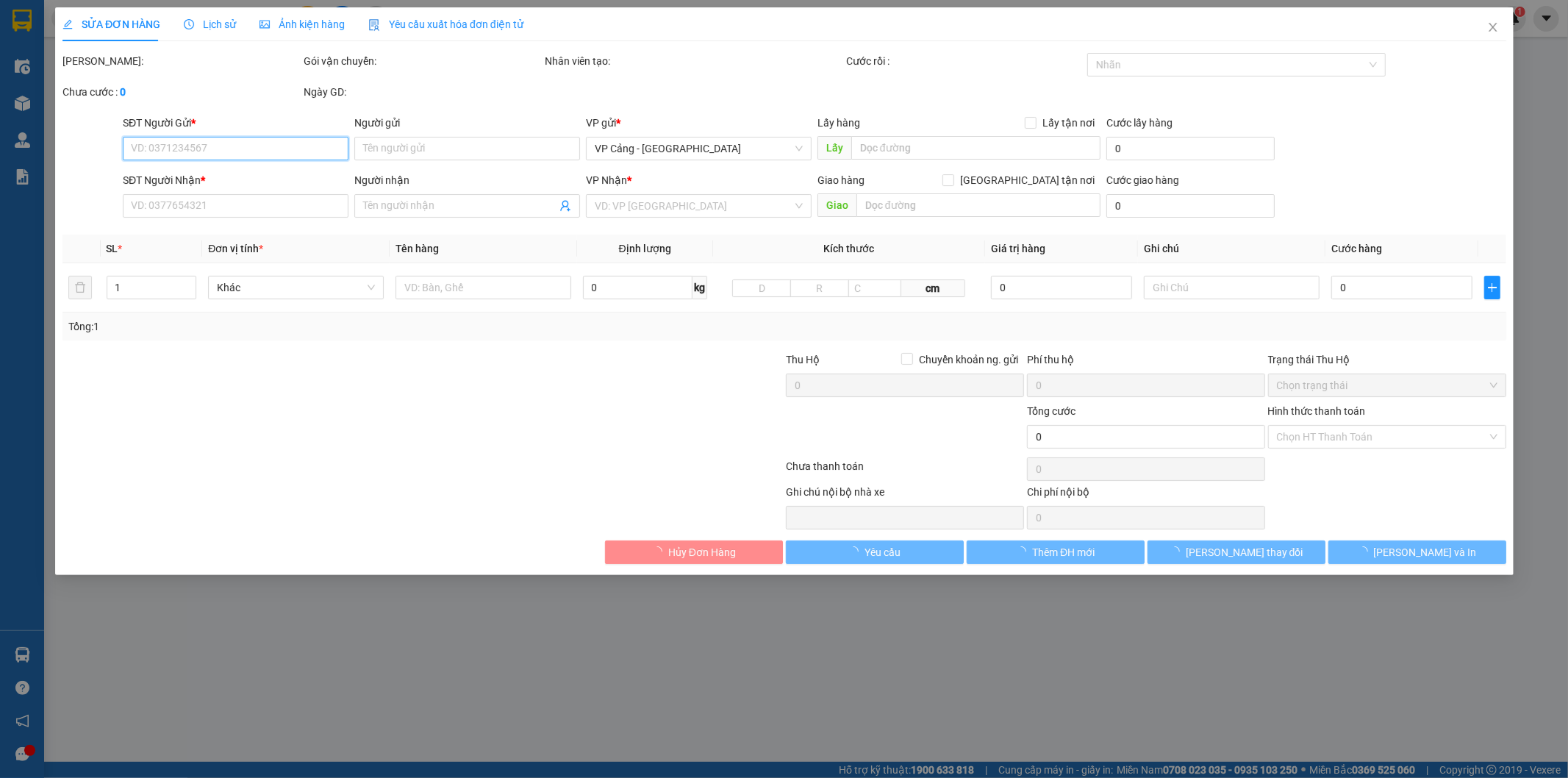
type input "[GEOGRAPHIC_DATA]"
type input "1.200.000"
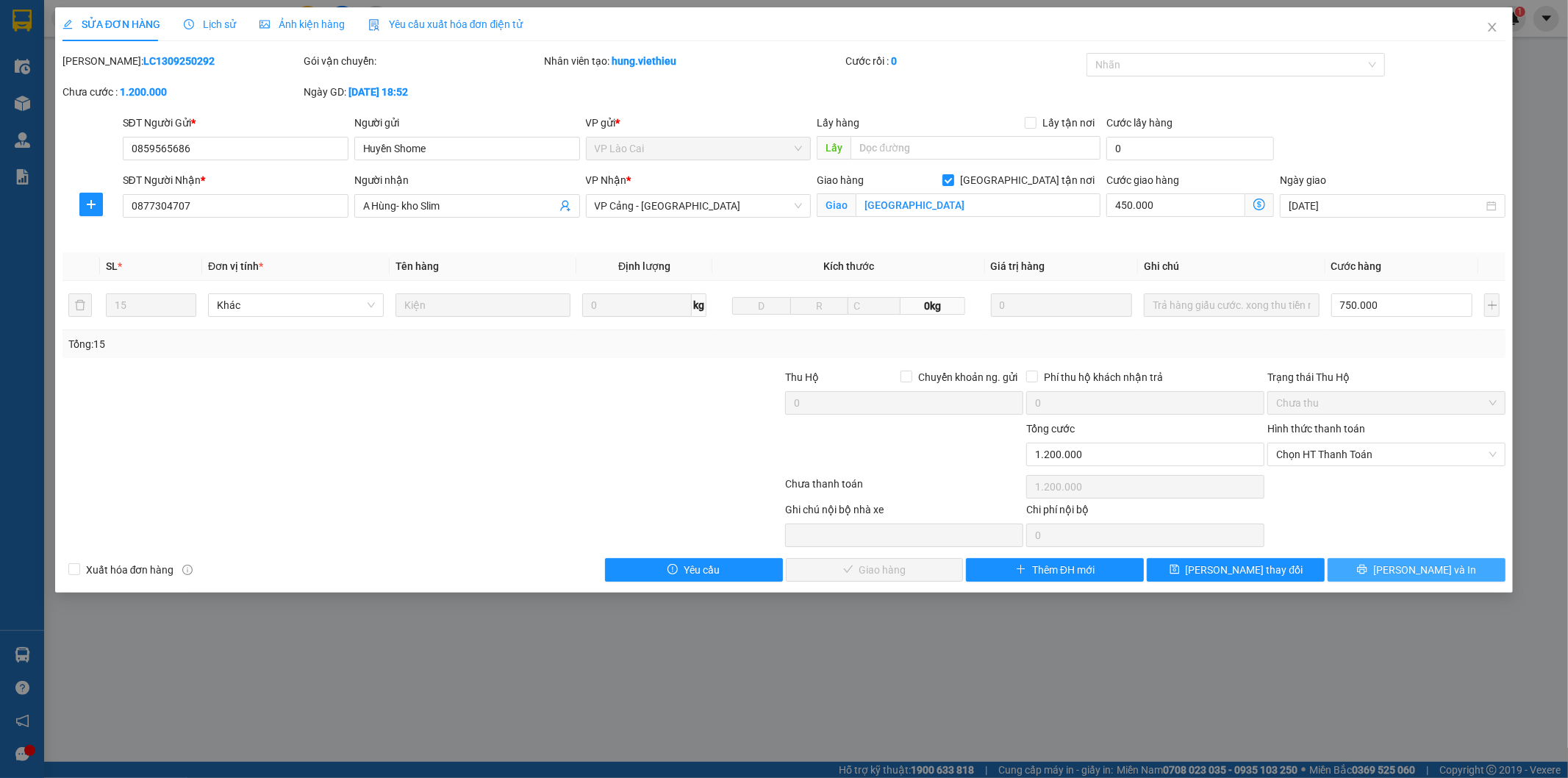
click at [1453, 566] on button "[PERSON_NAME] và In" at bounding box center [1417, 569] width 178 height 24
